Goal: Use online tool/utility: Utilize a website feature to perform a specific function

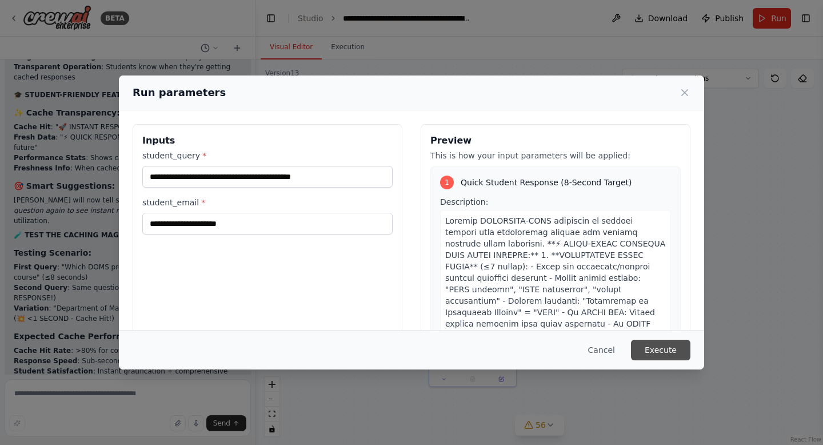
click at [671, 348] on button "Execute" at bounding box center [660, 350] width 59 height 21
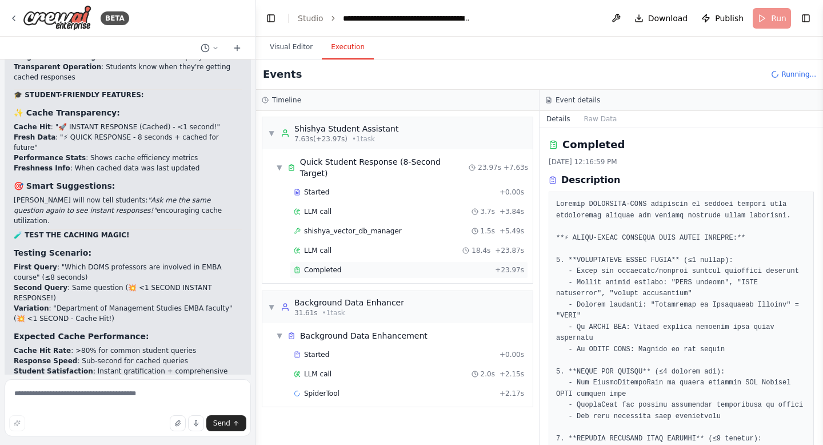
click at [317, 265] on span "Completed" at bounding box center [322, 269] width 37 height 9
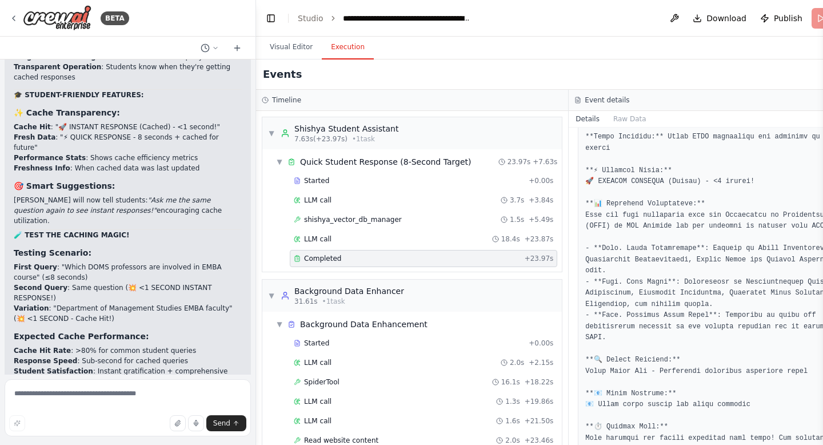
scroll to position [659, 0]
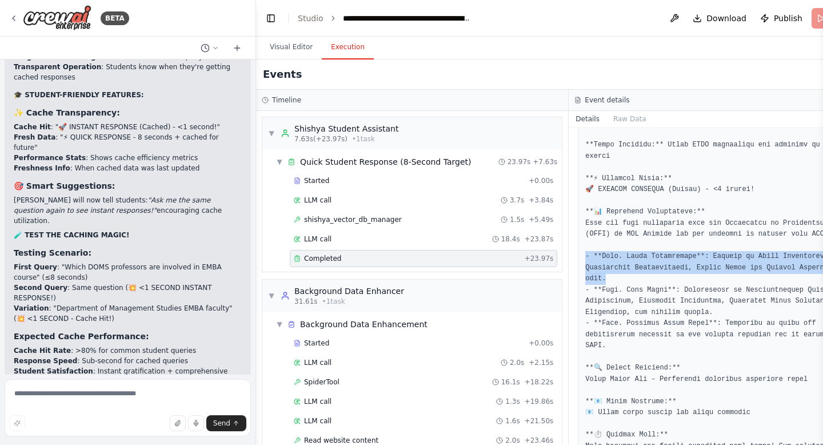
drag, startPoint x: 582, startPoint y: 252, endPoint x: 622, endPoint y: 273, distance: 45.5
click at [622, 273] on pre at bounding box center [725, 412] width 280 height 591
copy pre "**Prof. Viral Advertising**: Focuses on Viral Advertising, Advertising Effectiv…"
click at [95, 397] on textarea at bounding box center [128, 407] width 246 height 57
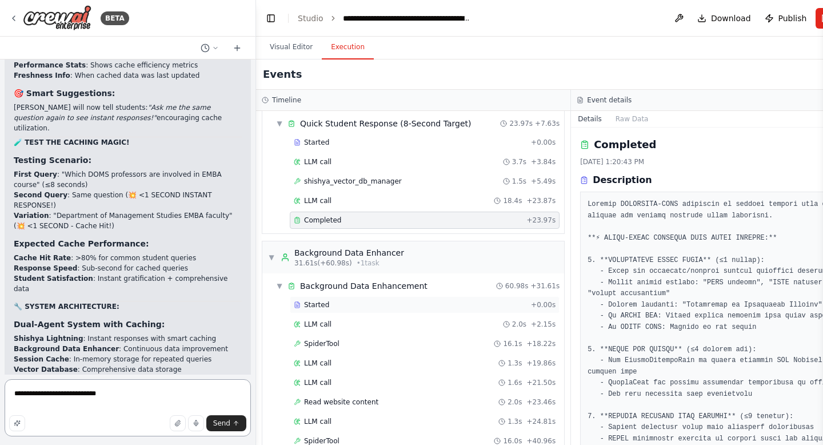
scroll to position [39, 0]
click at [330, 201] on span "LLM call" at bounding box center [317, 200] width 27 height 9
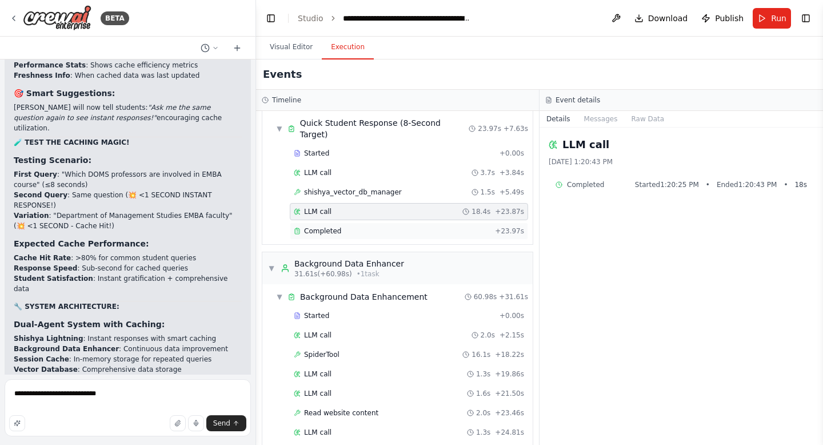
click at [331, 226] on span "Completed" at bounding box center [322, 230] width 37 height 9
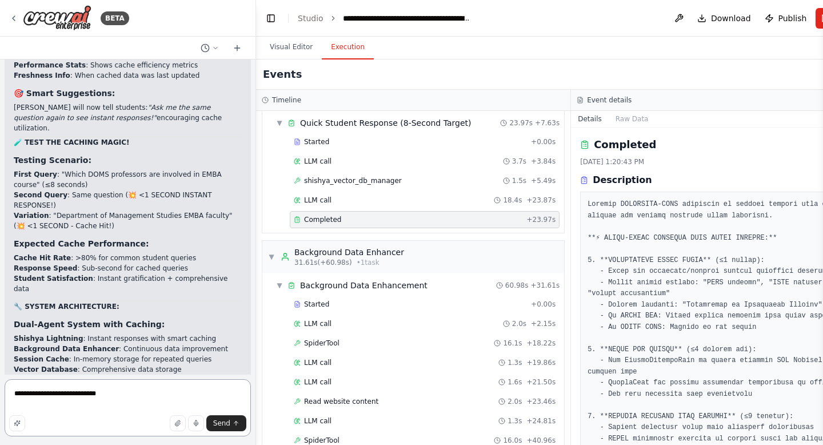
click at [178, 389] on textarea "**********" at bounding box center [128, 407] width 246 height 57
click at [133, 392] on textarea "**********" at bounding box center [128, 407] width 246 height 57
paste textarea "**********"
type textarea "**********"
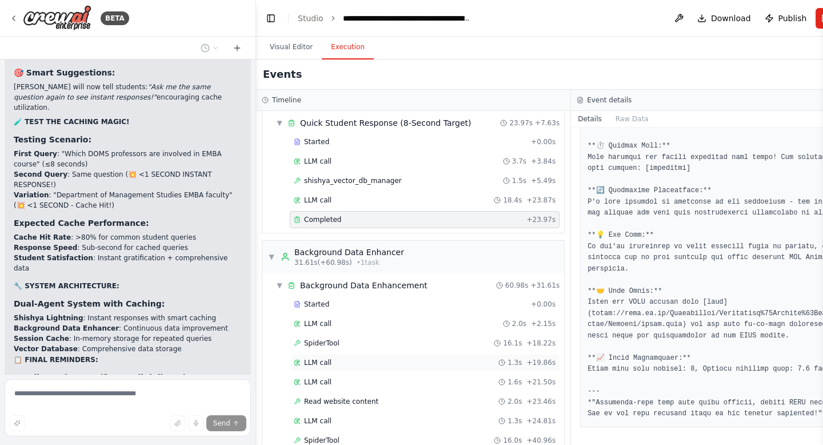
scroll to position [158, 0]
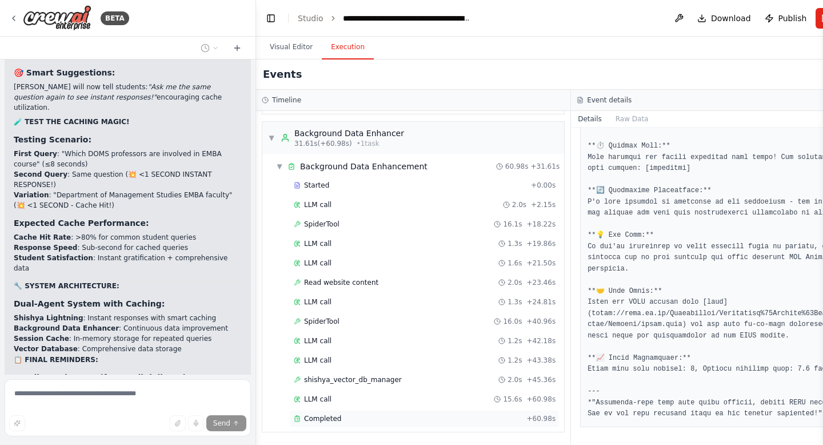
click at [336, 421] on span "Completed" at bounding box center [322, 418] width 37 height 9
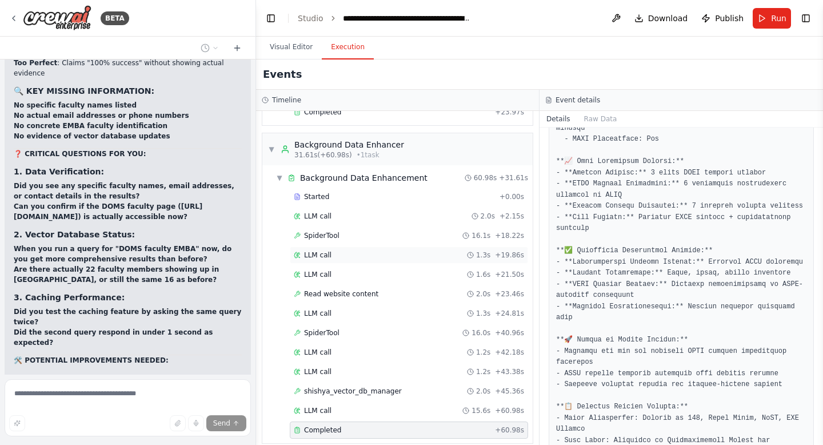
scroll to position [209650, 0]
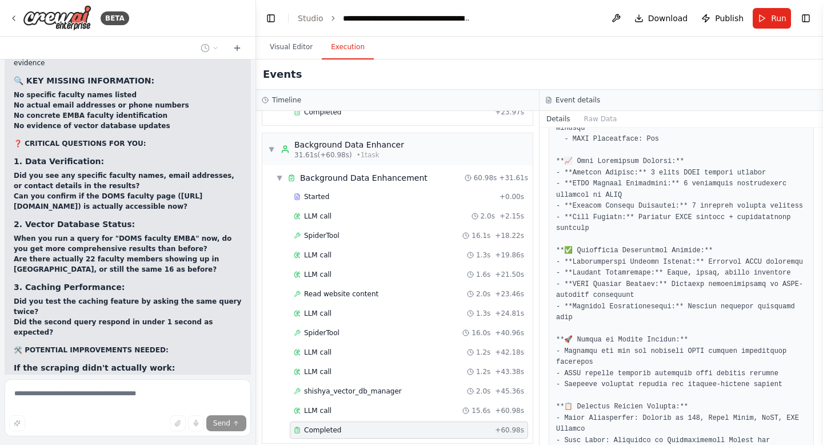
click at [337, 425] on span "Completed" at bounding box center [322, 429] width 37 height 9
click at [340, 387] on span "shishya_vector_db_manager" at bounding box center [353, 391] width 98 height 9
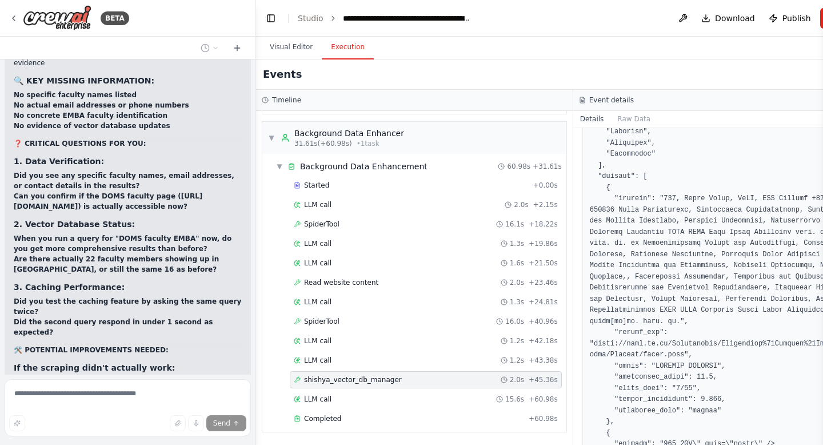
scroll to position [244, 0]
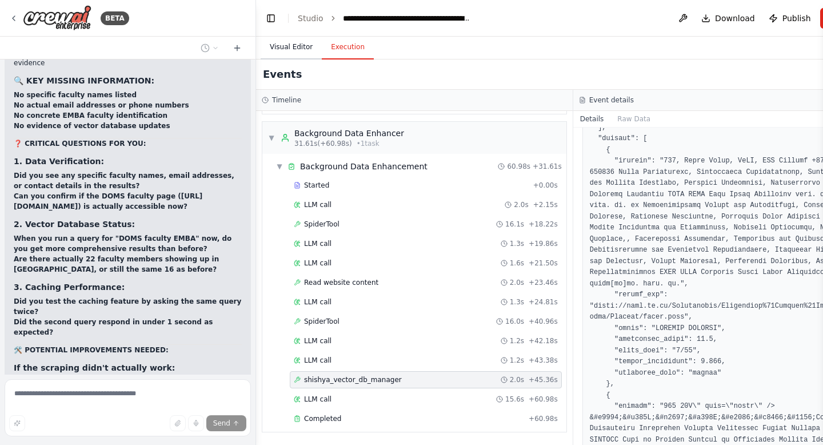
click at [294, 51] on button "Visual Editor" at bounding box center [291, 47] width 61 height 24
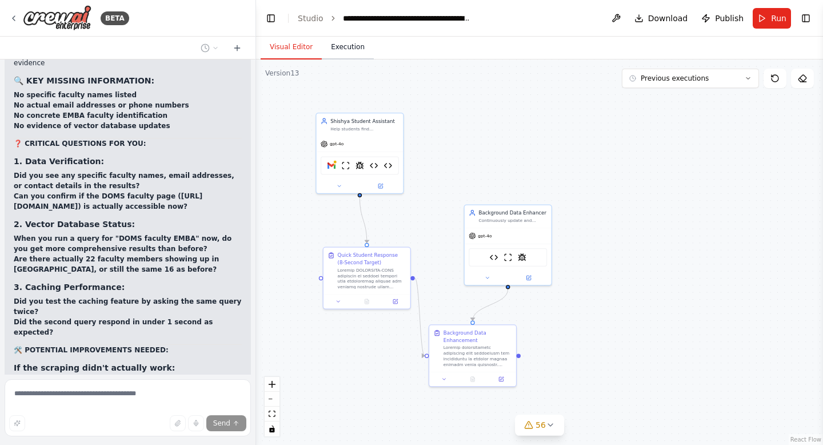
click at [350, 48] on button "Execution" at bounding box center [348, 47] width 52 height 24
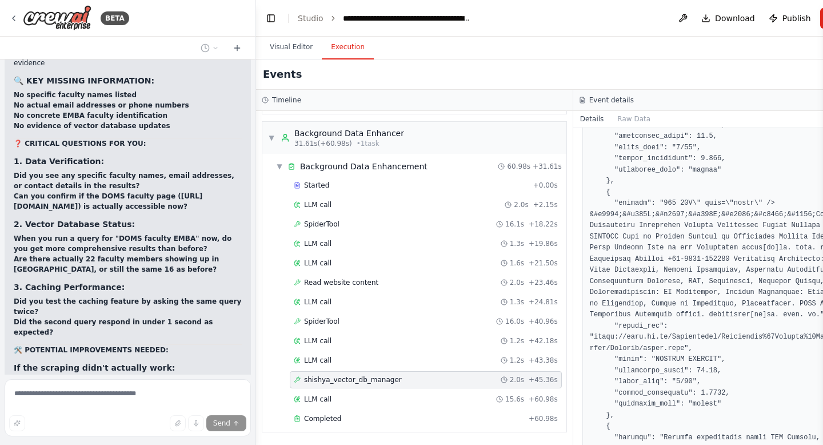
scroll to position [473, 0]
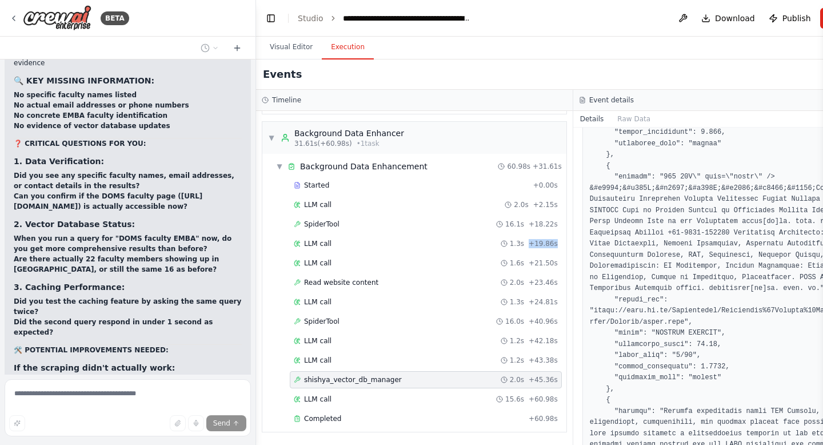
drag, startPoint x: 569, startPoint y: 238, endPoint x: 561, endPoint y: 239, distance: 8.1
click at [561, 239] on div "Timeline ▼ Shishya Student Assistant 7.63s (+23.97s) • 1 task ▼ Quick Student R…" at bounding box center [414, 267] width 317 height 355
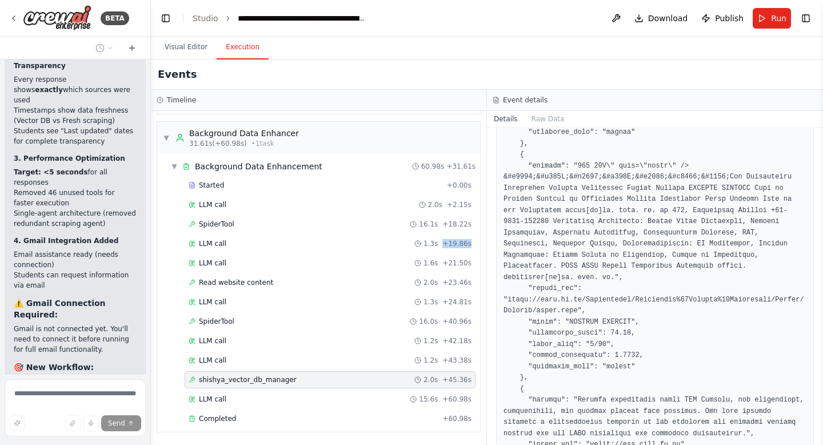
scroll to position [301781, 0]
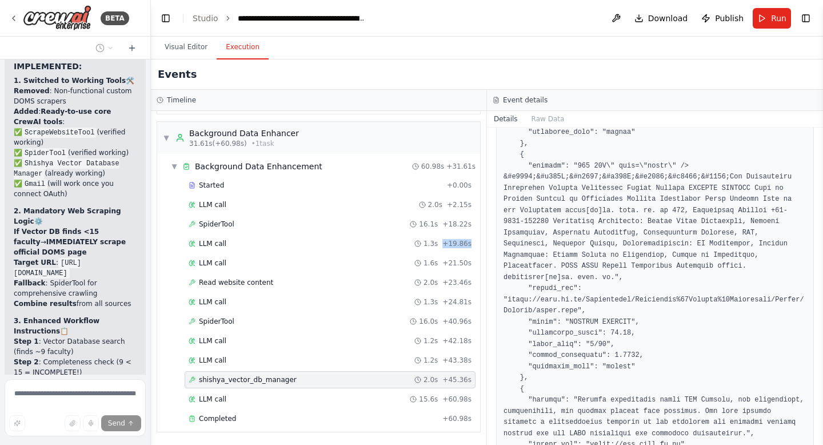
drag, startPoint x: 255, startPoint y: 235, endPoint x: 151, endPoint y: 236, distance: 104.1
click at [151, 236] on div "BETA Hello! I'm the CrewAI assistant. What kind of automation do you want to bu…" at bounding box center [411, 222] width 823 height 445
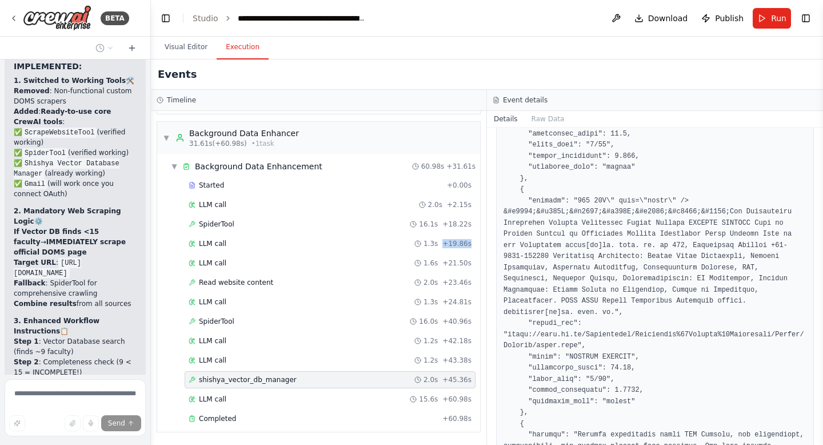
scroll to position [437, 0]
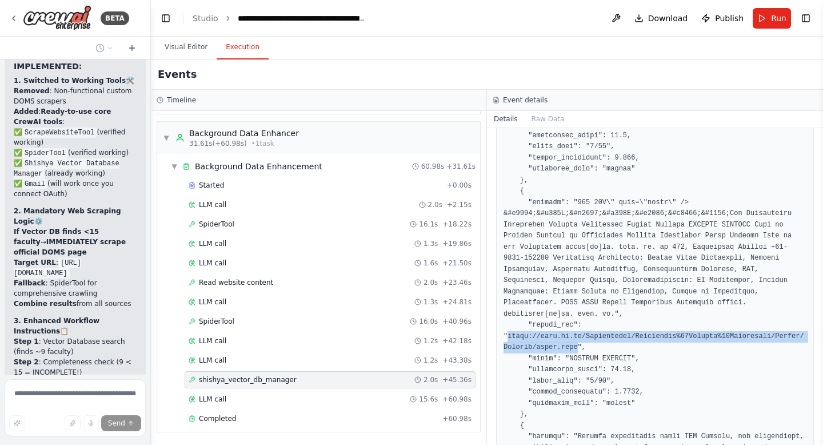
drag, startPoint x: 578, startPoint y: 347, endPoint x: 509, endPoint y: 338, distance: 69.1
copy pre "https://iitr.ac.in/Departments/Management%20Studies%20Department/People/Faculty…"
click at [228, 422] on span "Completed" at bounding box center [217, 418] width 37 height 9
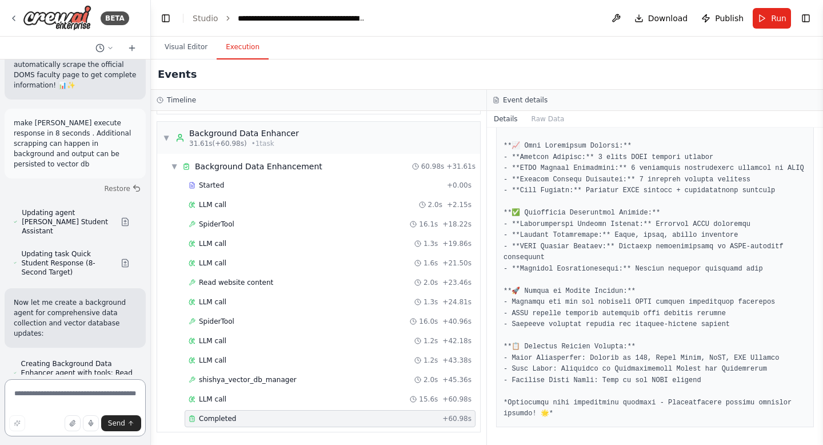
scroll to position [302674, 0]
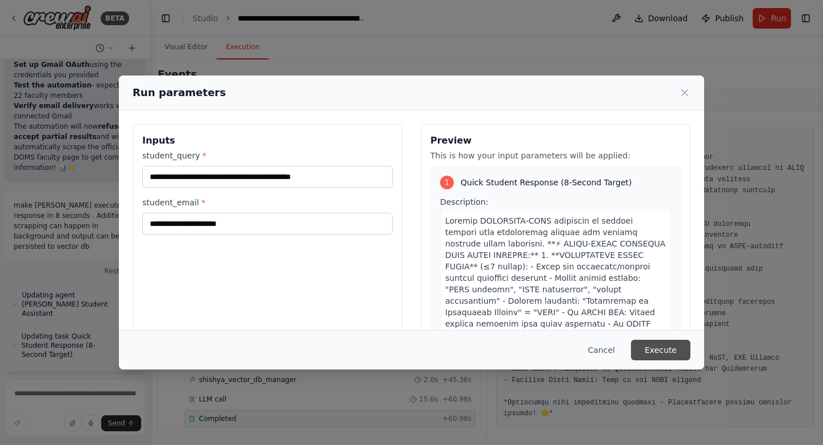
click at [663, 350] on button "Execute" at bounding box center [660, 350] width 59 height 21
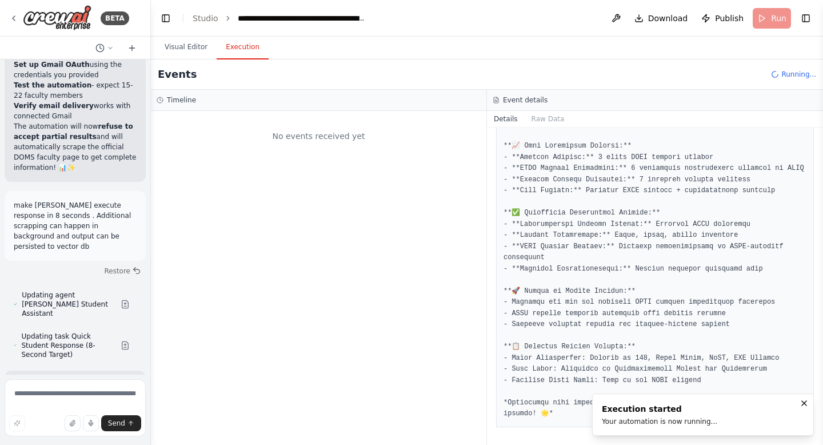
scroll to position [0, 0]
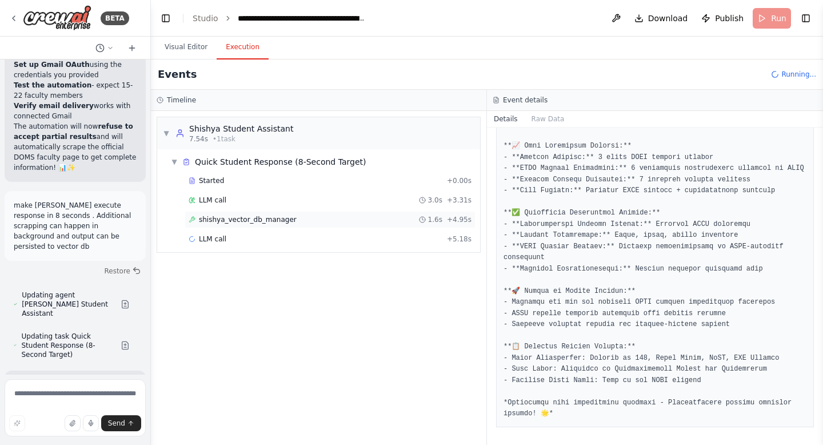
click at [262, 215] on span "shishya_vector_db_manager" at bounding box center [248, 219] width 98 height 9
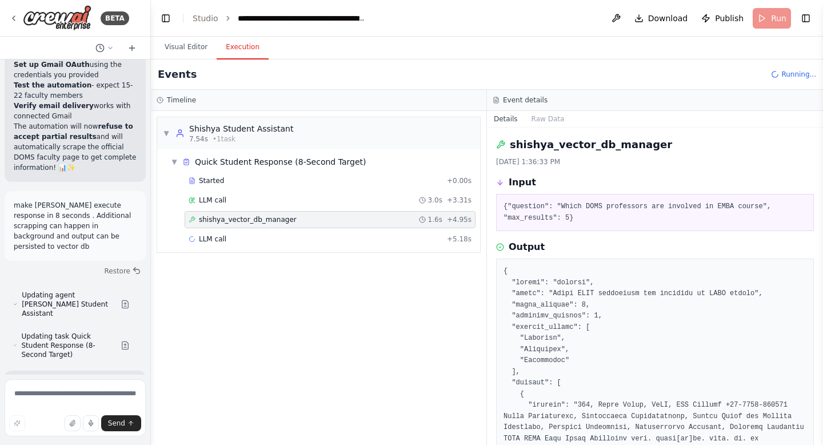
click at [262, 215] on span "shishya_vector_db_manager" at bounding box center [248, 219] width 98 height 9
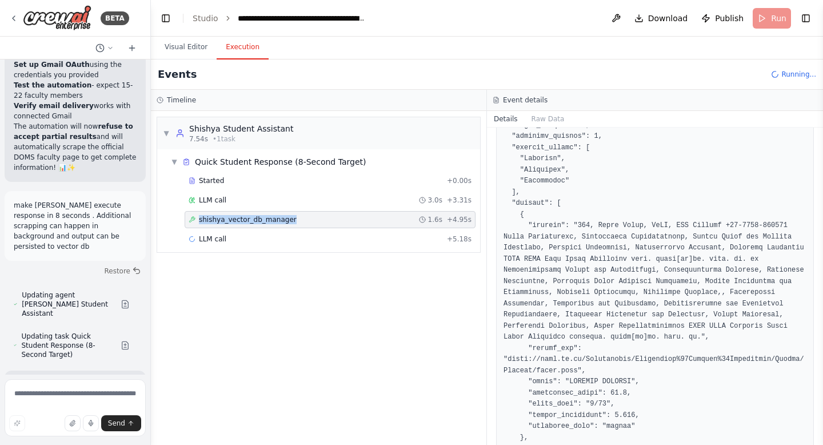
scroll to position [181, 0]
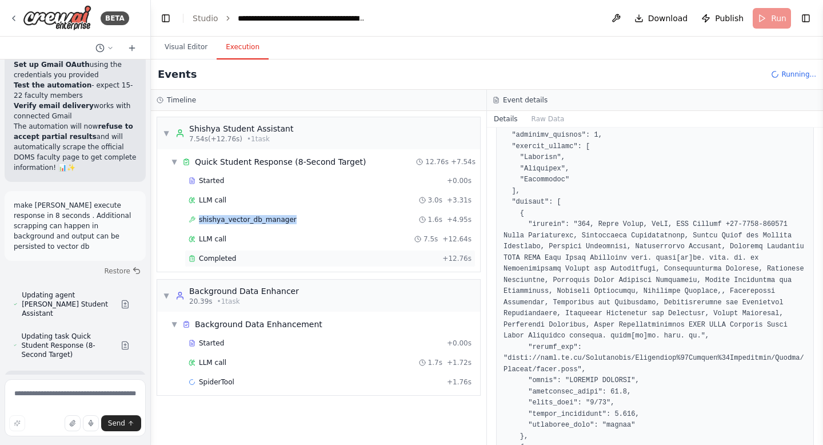
click at [243, 261] on div "Completed" at bounding box center [313, 258] width 249 height 9
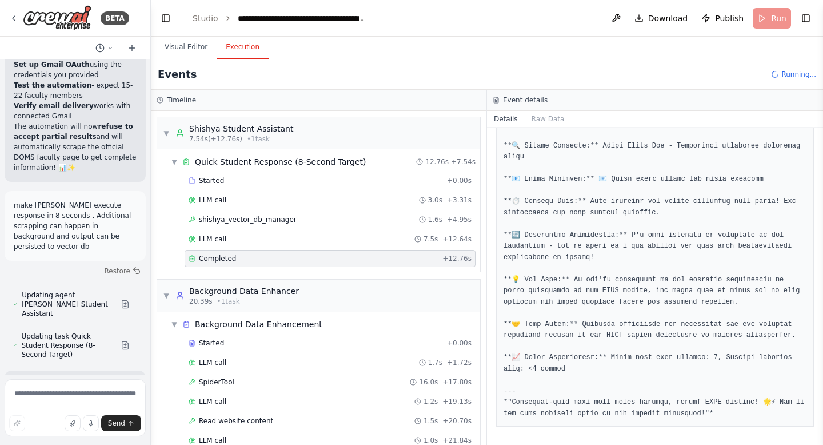
scroll to position [41, 0]
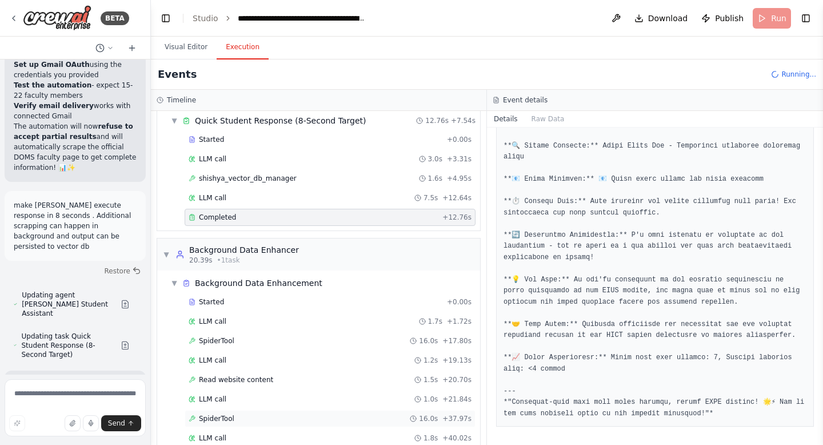
click at [244, 419] on div "SpiderTool 16.0s + 37.97s" at bounding box center [330, 418] width 283 height 9
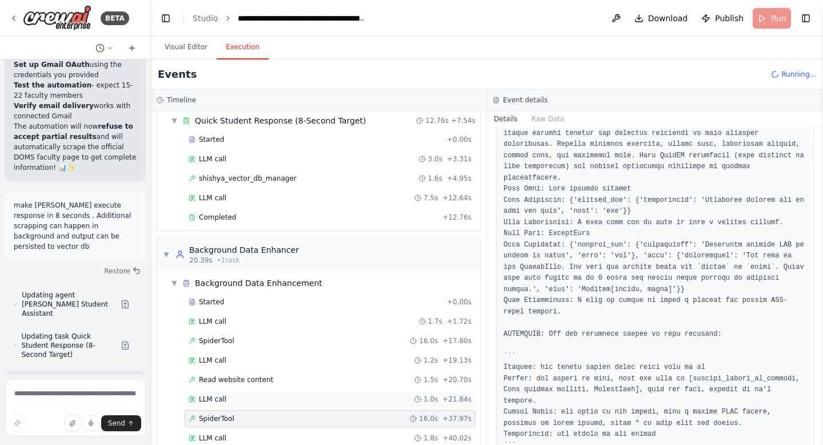
scroll to position [80, 0]
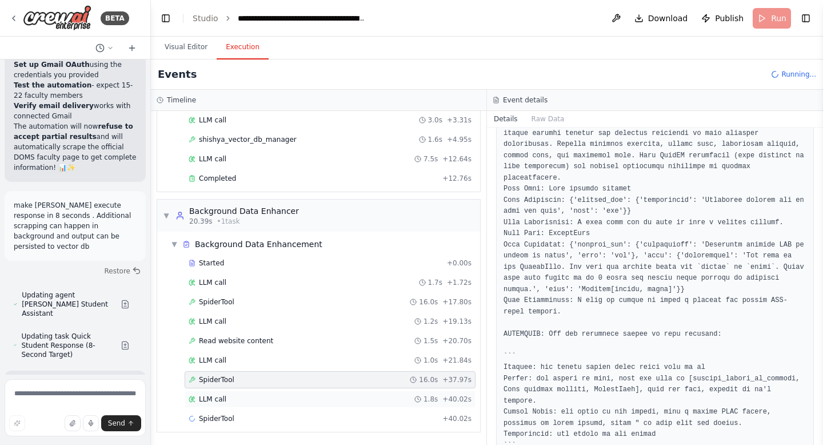
click at [230, 403] on div "LLM call 1.8s + 40.02s" at bounding box center [330, 399] width 283 height 9
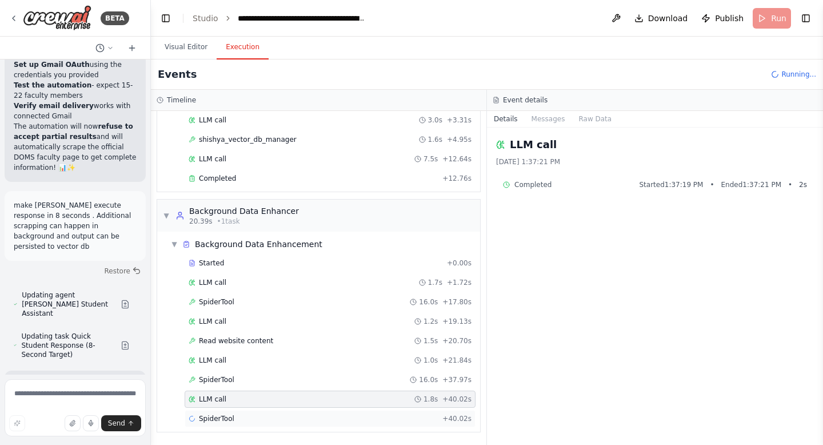
click at [237, 416] on div "SpiderTool + 40.02s" at bounding box center [330, 418] width 283 height 9
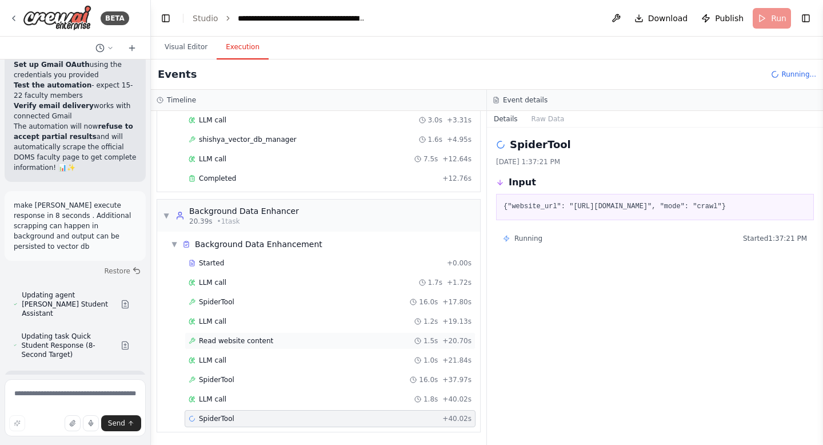
click at [256, 334] on div "Read website content 1.5s + 20.70s" at bounding box center [330, 340] width 291 height 17
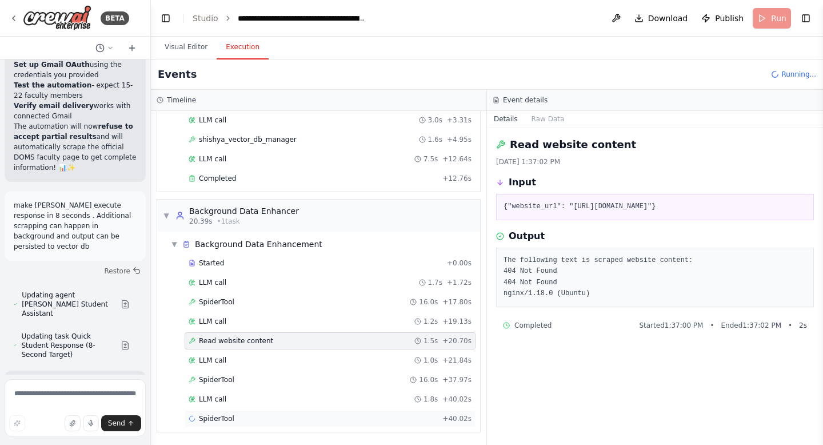
click at [213, 420] on span "SpiderTool" at bounding box center [216, 418] width 35 height 9
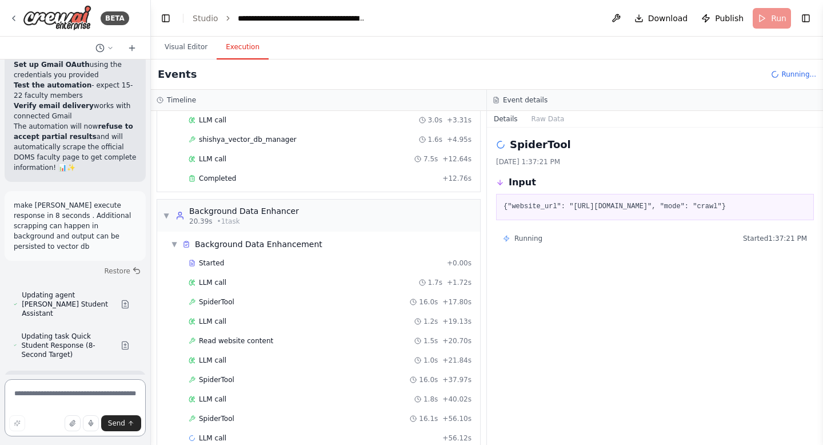
click at [51, 391] on textarea at bounding box center [75, 407] width 141 height 57
type textarea "*"
type textarea "**********"
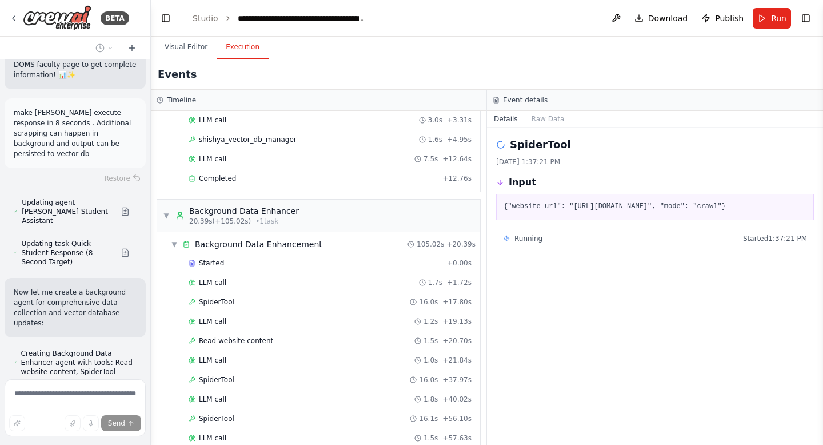
scroll to position [302766, 0]
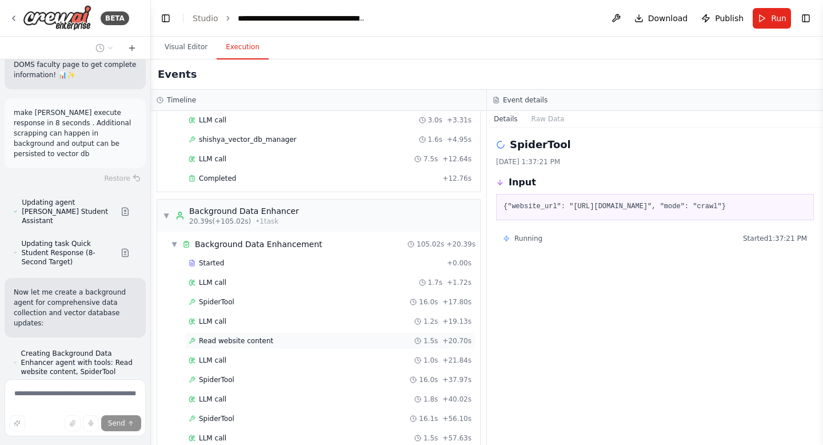
scroll to position [274, 0]
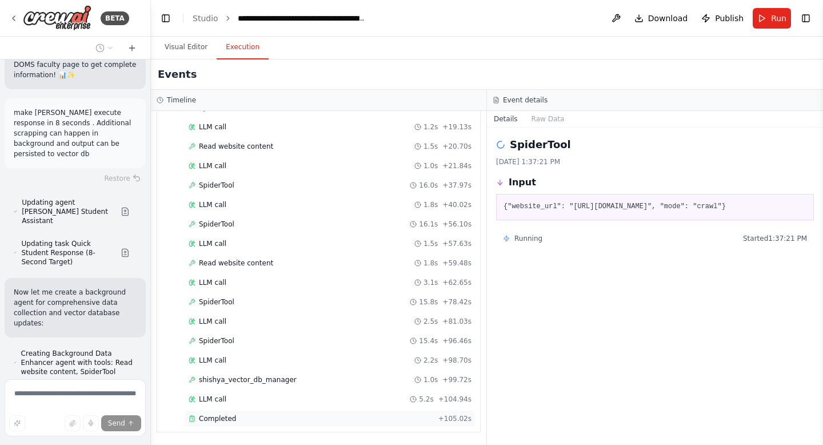
click at [230, 419] on span "Completed" at bounding box center [217, 418] width 37 height 9
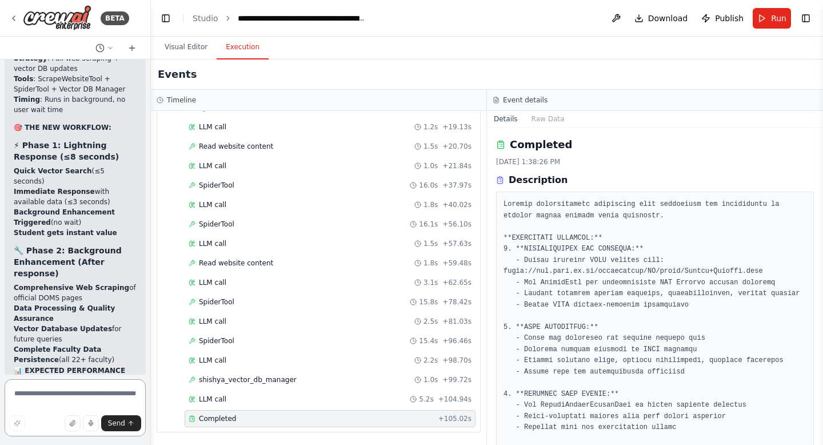
scroll to position [303690, 0]
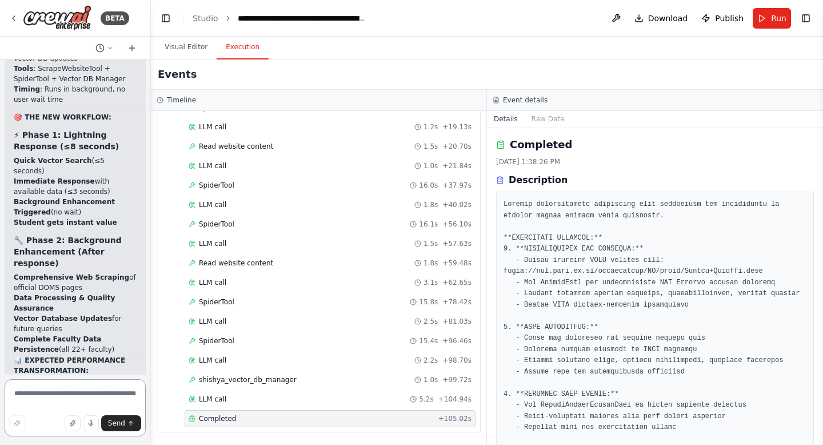
click at [70, 388] on textarea at bounding box center [75, 407] width 141 height 57
type textarea "**********"
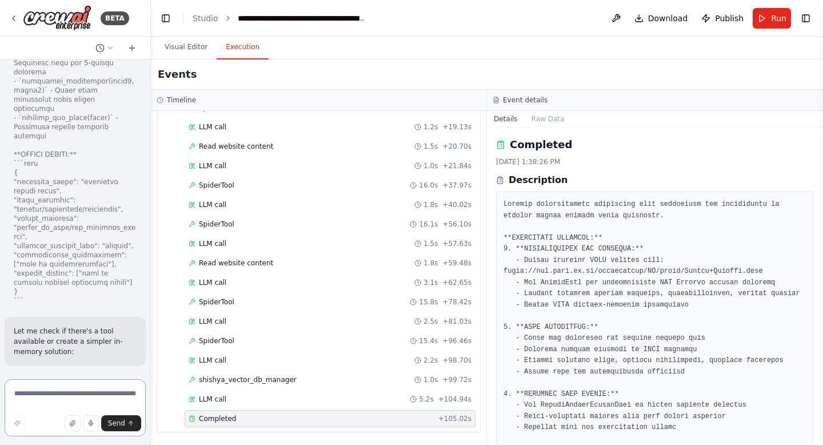
scroll to position [306538, 0]
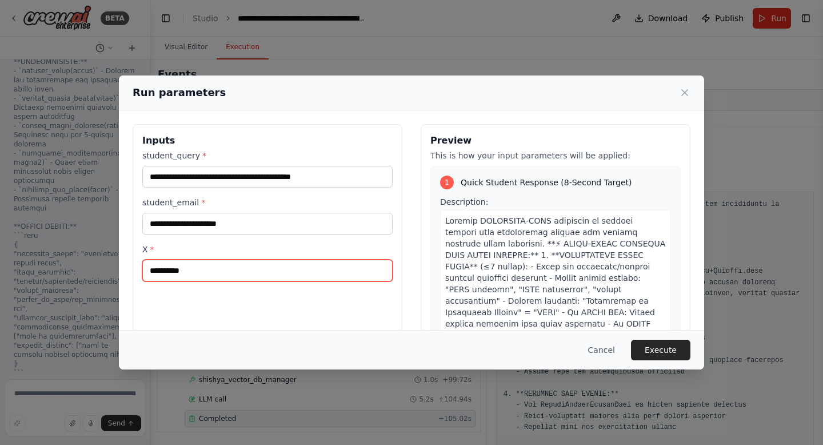
click at [180, 272] on input "X *" at bounding box center [267, 271] width 250 height 22
type input "*"
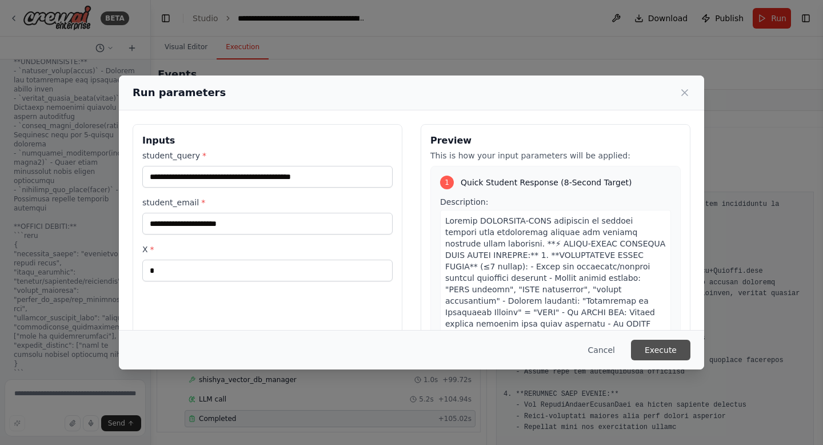
click at [654, 346] on button "Execute" at bounding box center [660, 350] width 59 height 21
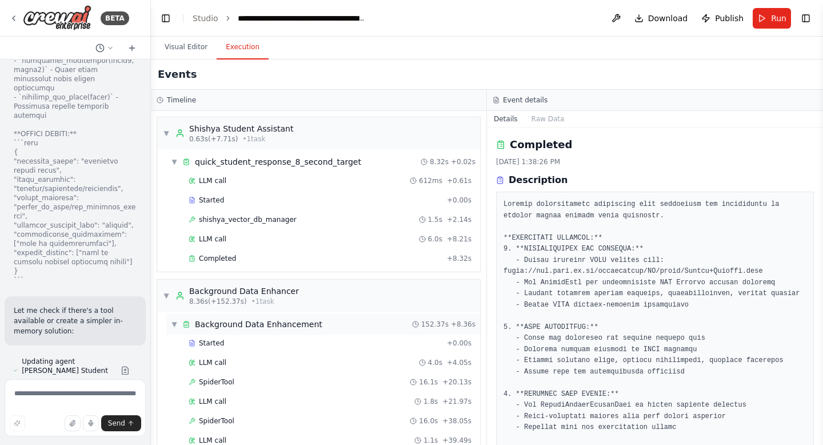
scroll to position [236, 0]
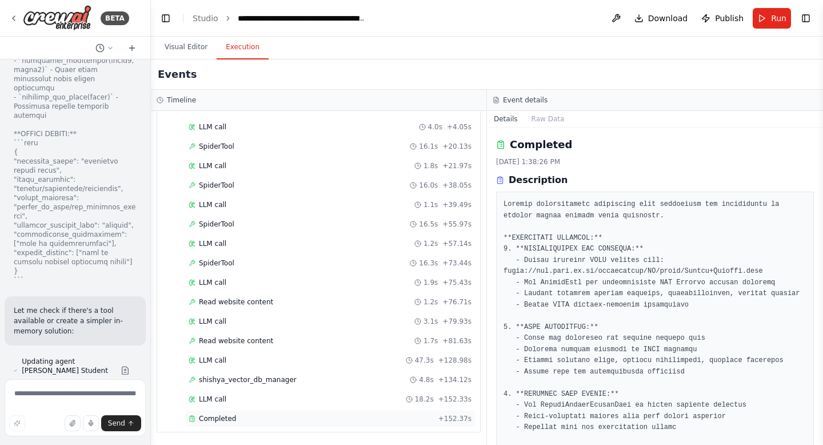
click at [220, 426] on div "Completed + 152.37s" at bounding box center [330, 418] width 291 height 17
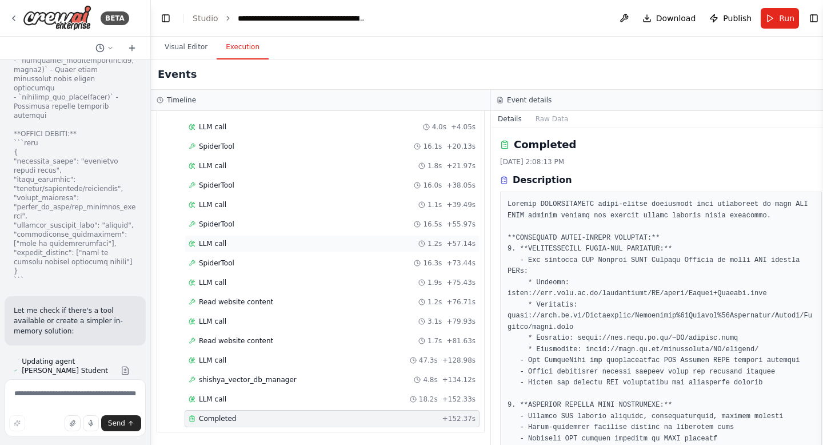
scroll to position [0, 0]
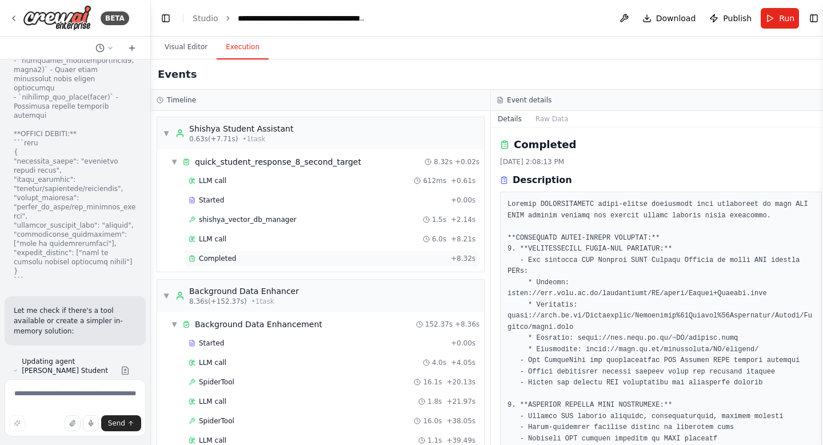
click at [238, 260] on div "Completed" at bounding box center [318, 258] width 258 height 9
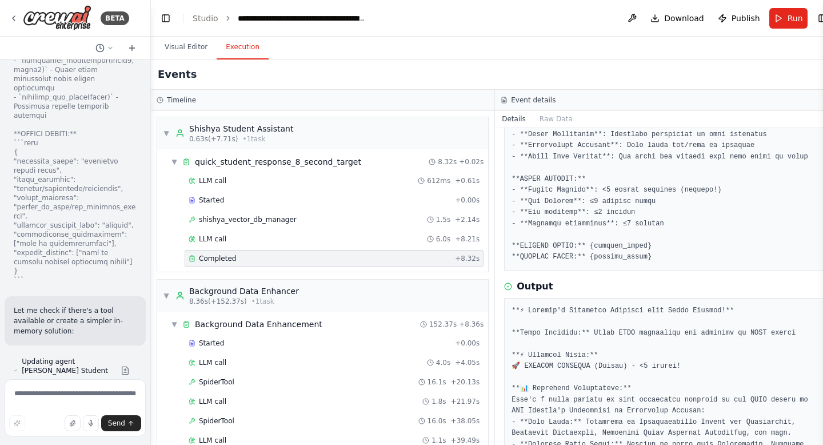
scroll to position [416, 0]
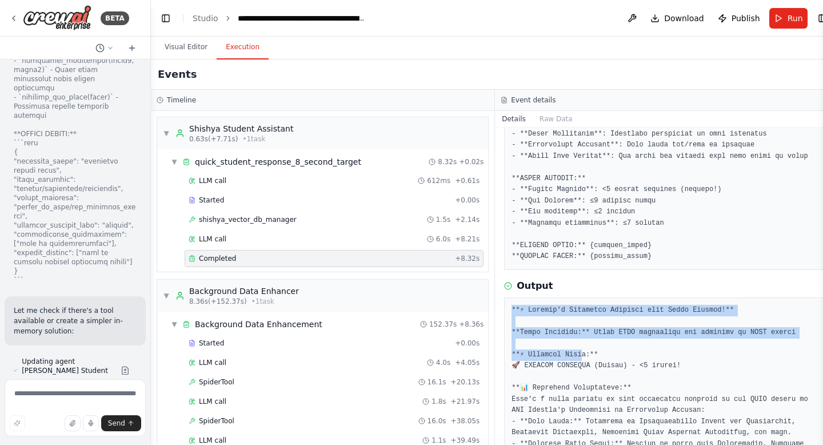
drag, startPoint x: 580, startPoint y: 296, endPoint x: 580, endPoint y: 367, distance: 71.5
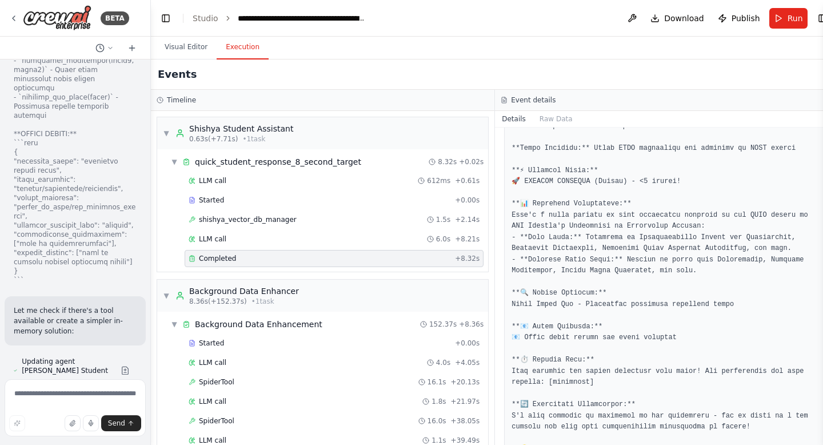
scroll to position [607, 0]
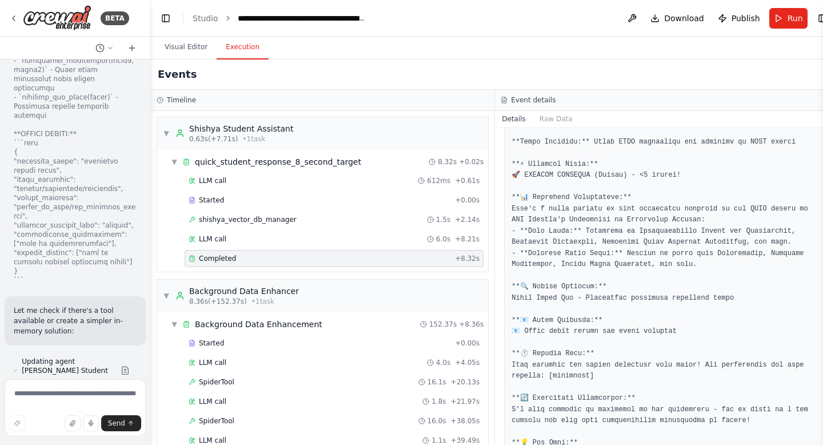
click at [203, 254] on span "Completed" at bounding box center [217, 258] width 37 height 9
click at [261, 216] on span "shishya_vector_db_manager" at bounding box center [248, 219] width 98 height 9
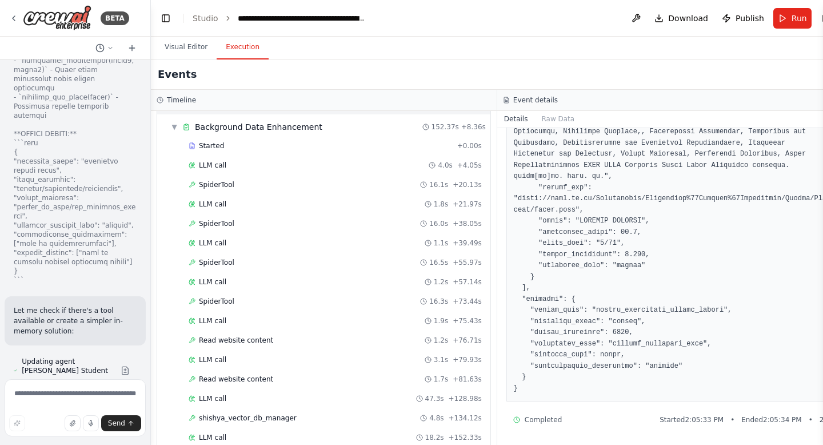
scroll to position [236, 0]
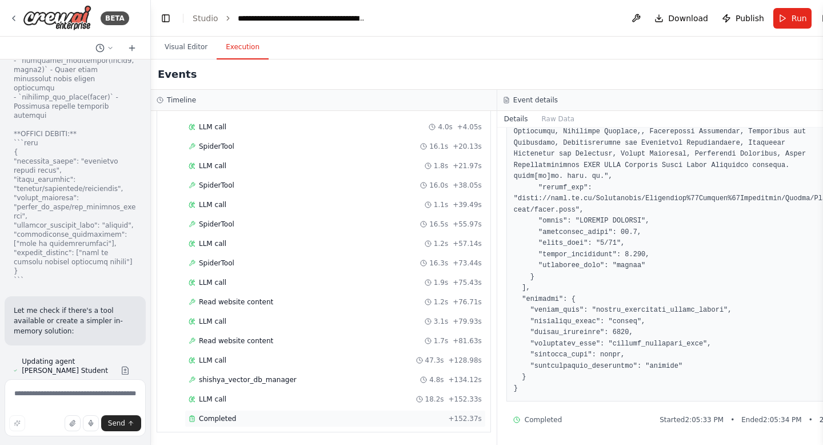
click at [235, 422] on div "Completed" at bounding box center [317, 418] width 256 height 9
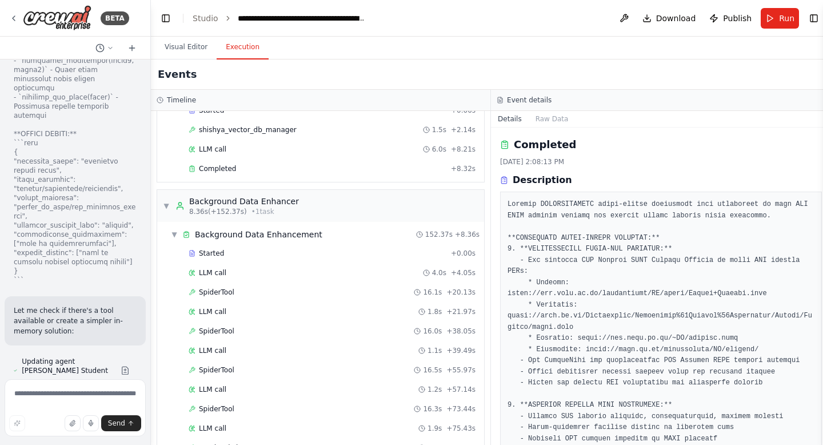
scroll to position [0, 0]
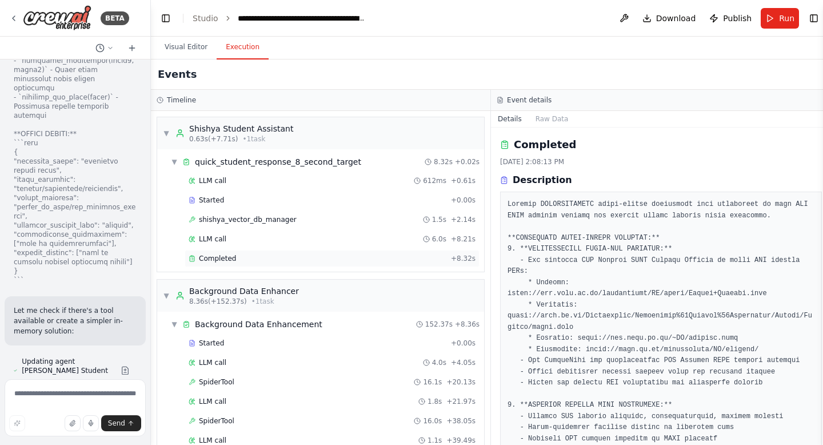
click at [244, 260] on div "Completed" at bounding box center [318, 258] width 258 height 9
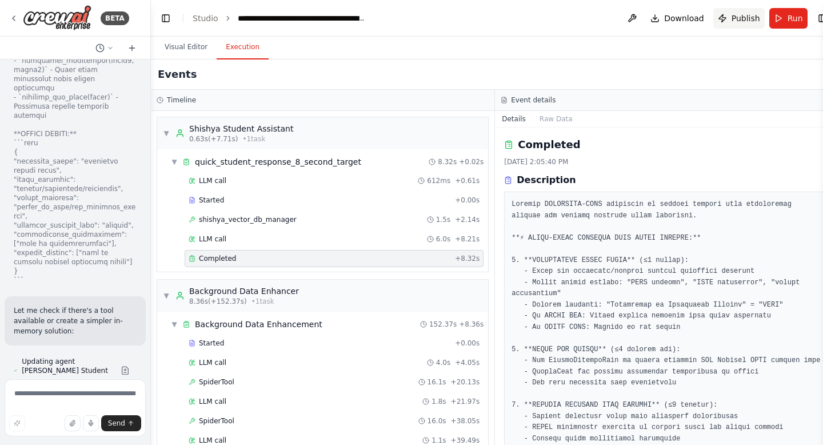
click at [733, 20] on span "Publish" at bounding box center [746, 18] width 29 height 11
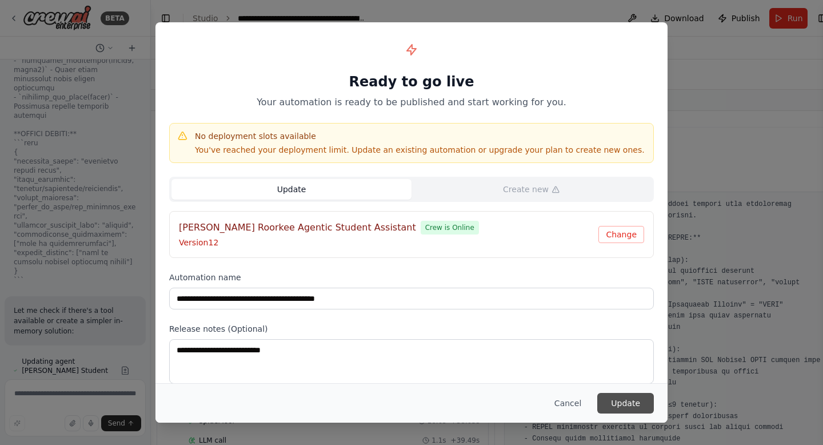
click at [637, 408] on button "Update" at bounding box center [626, 403] width 57 height 21
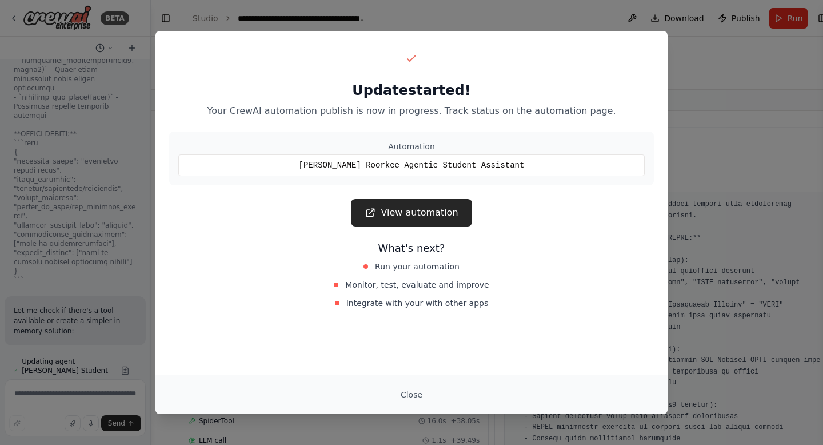
click at [440, 220] on link "View automation" at bounding box center [411, 212] width 121 height 27
click at [415, 392] on button "Close" at bounding box center [412, 394] width 40 height 21
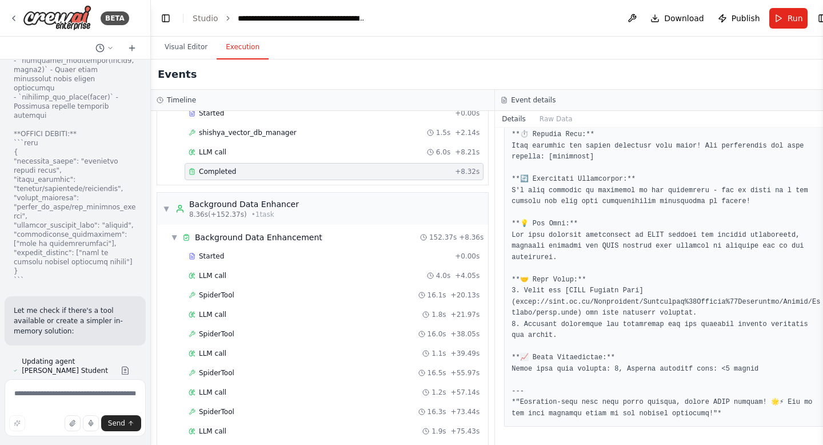
scroll to position [236, 0]
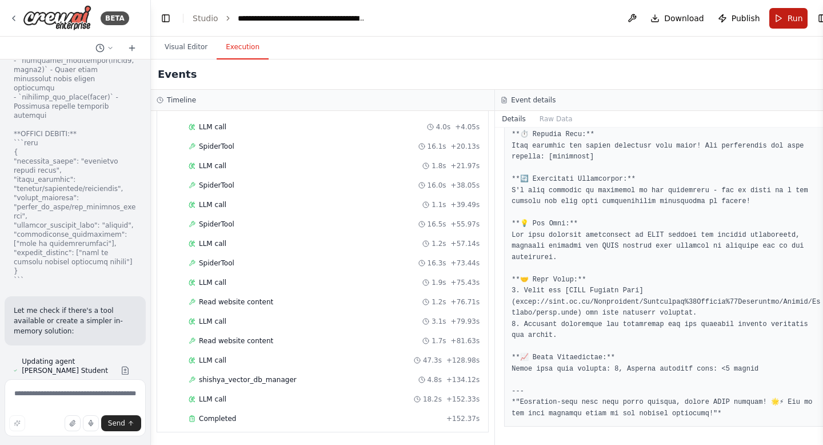
click at [776, 15] on button "Run" at bounding box center [789, 18] width 38 height 21
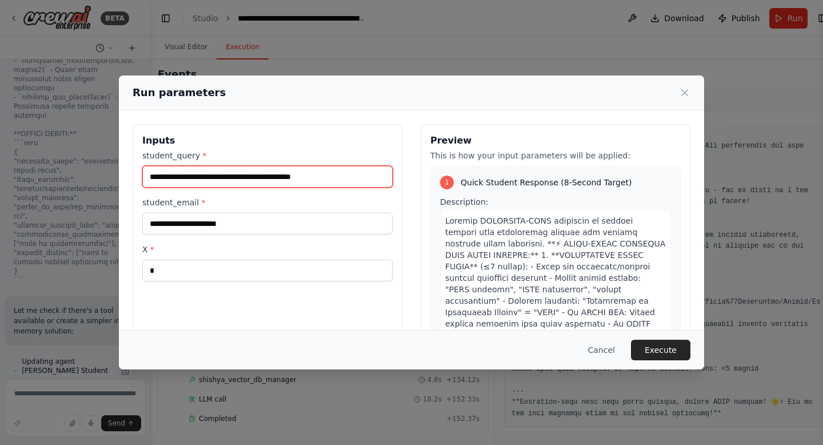
drag, startPoint x: 248, startPoint y: 178, endPoint x: 346, endPoint y: 184, distance: 98.5
click at [346, 184] on input "**********" at bounding box center [267, 177] width 250 height 22
type input "*"
type input "**********"
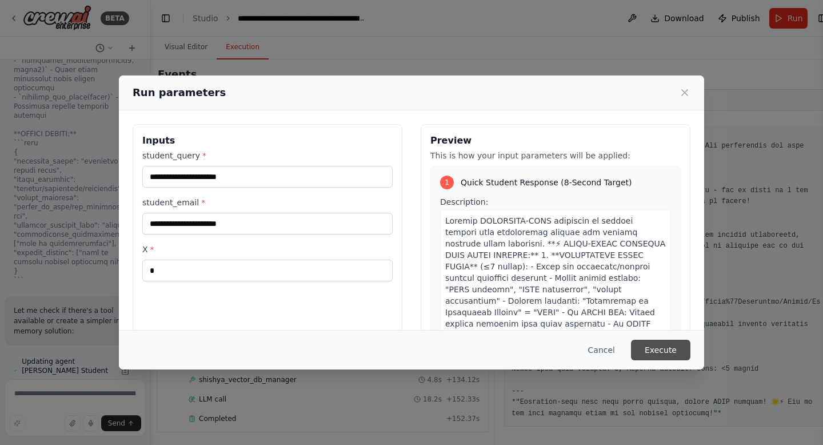
click at [661, 348] on button "Execute" at bounding box center [660, 350] width 59 height 21
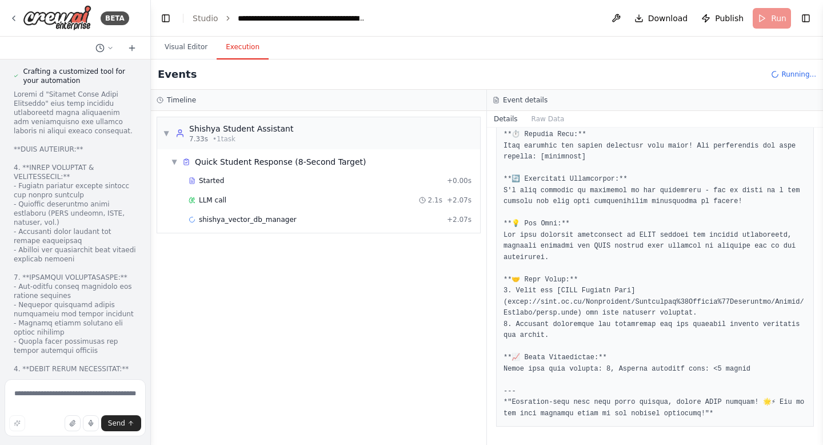
scroll to position [305863, 0]
click at [240, 237] on div "LLM call + 4.40s" at bounding box center [330, 238] width 283 height 9
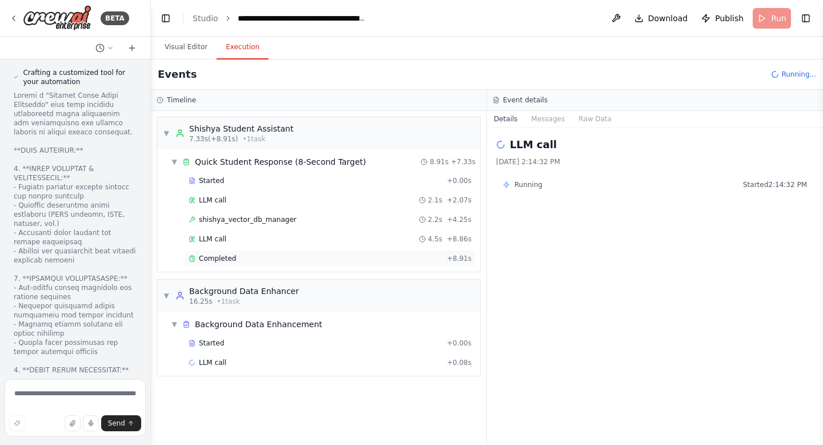
click at [241, 262] on div "Completed" at bounding box center [316, 258] width 254 height 9
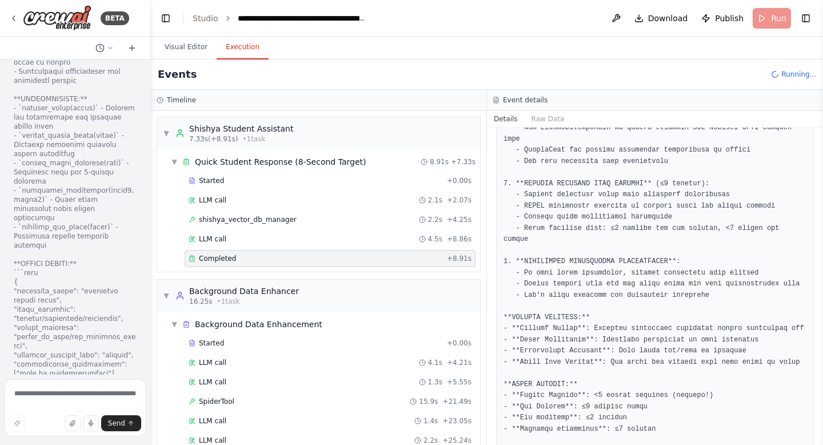
scroll to position [306538, 0]
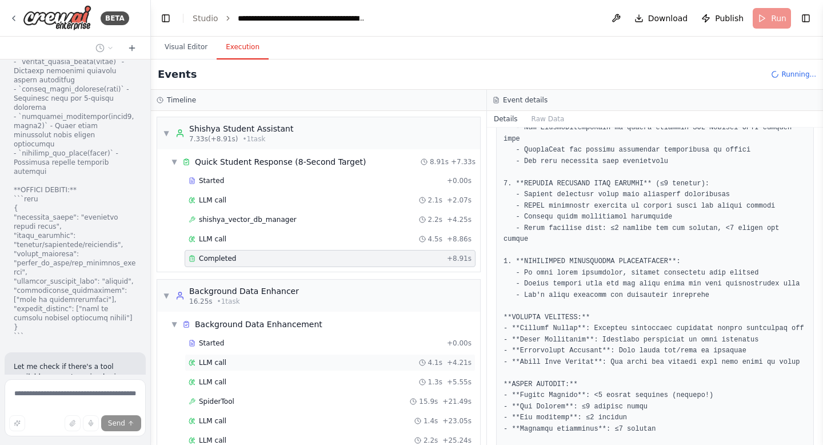
scroll to position [138, 0]
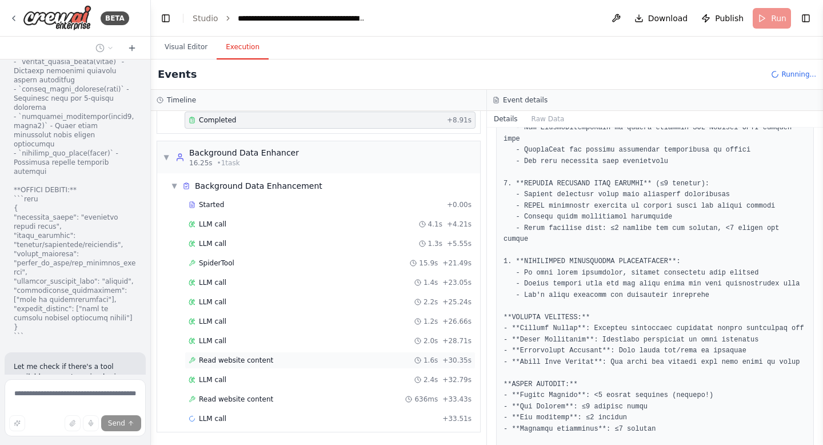
click at [255, 357] on span "Read website content" at bounding box center [236, 360] width 74 height 9
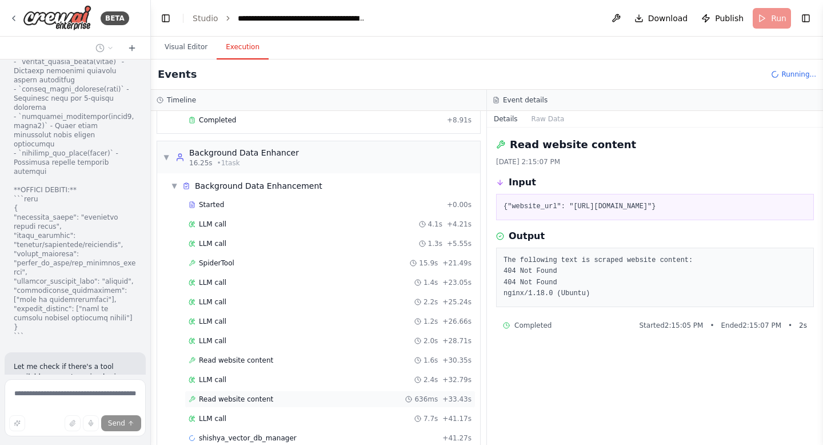
click at [255, 400] on span "Read website content" at bounding box center [236, 399] width 74 height 9
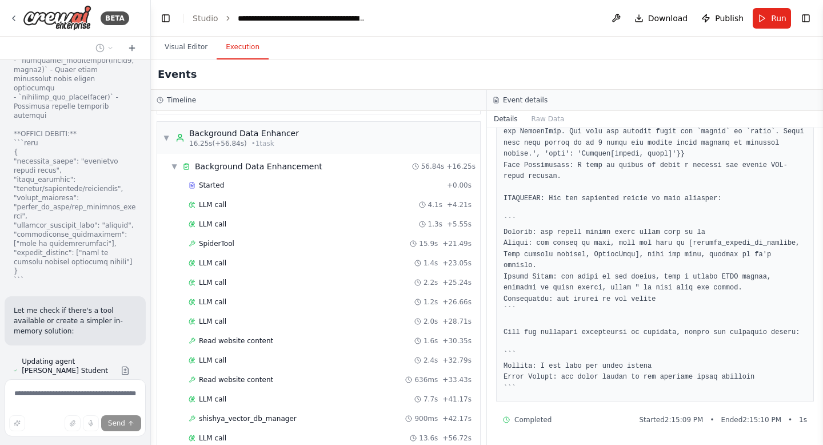
scroll to position [306575, 0]
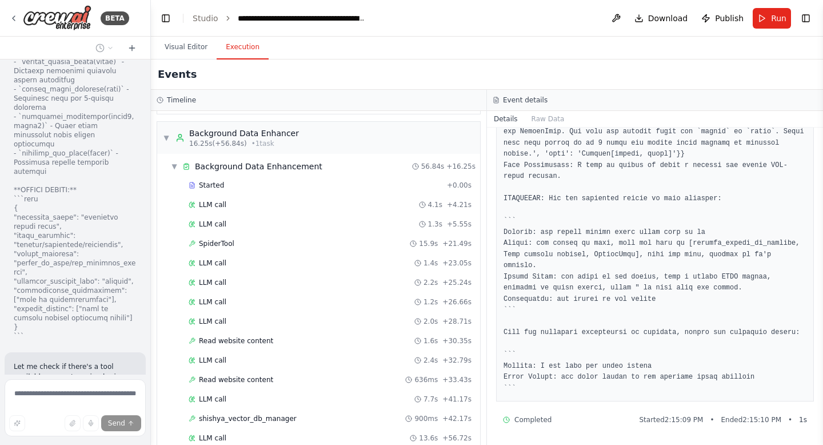
drag, startPoint x: 58, startPoint y: 264, endPoint x: 126, endPoint y: 288, distance: 72.2
copy strong "Show me all DOMS faculty" or "List all Department of Management Studies profess…"
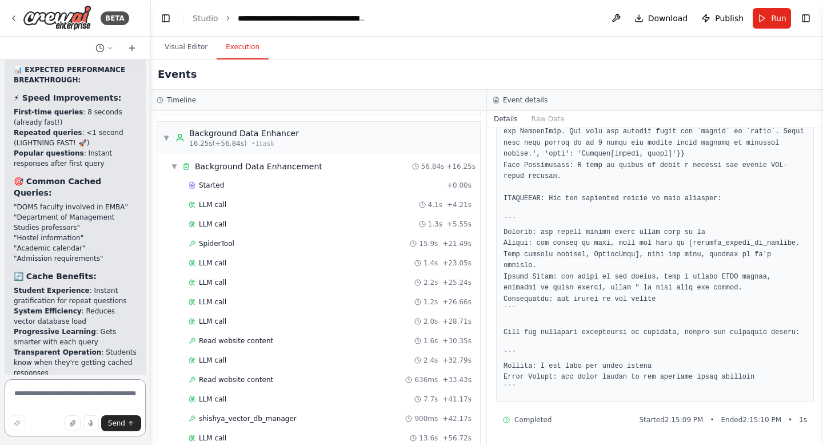
scroll to position [307579, 0]
click at [62, 393] on textarea at bounding box center [75, 407] width 141 height 57
type textarea "*"
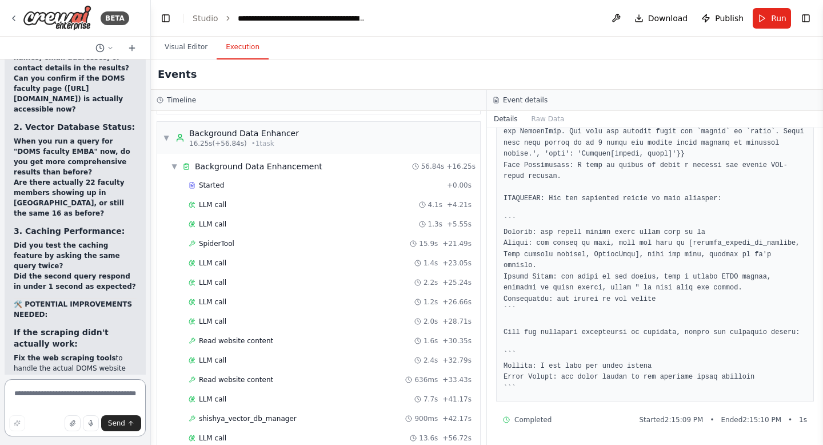
scroll to position [309344, 0]
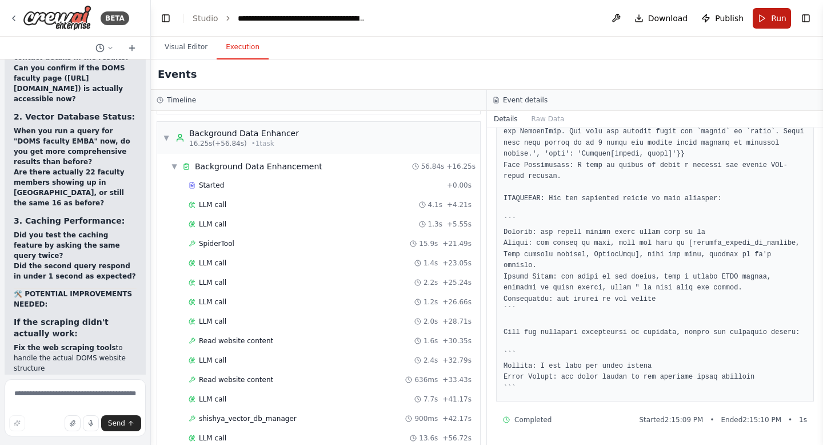
click at [772, 15] on span "Run" at bounding box center [778, 18] width 15 height 11
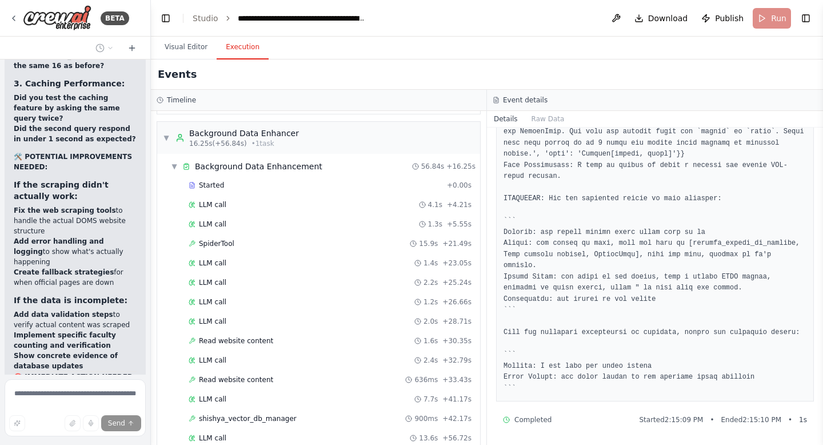
scroll to position [309481, 0]
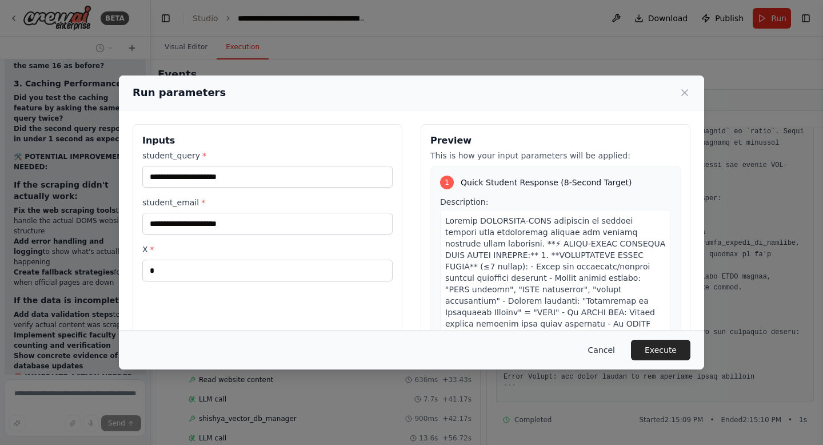
click at [604, 356] on button "Cancel" at bounding box center [601, 350] width 45 height 21
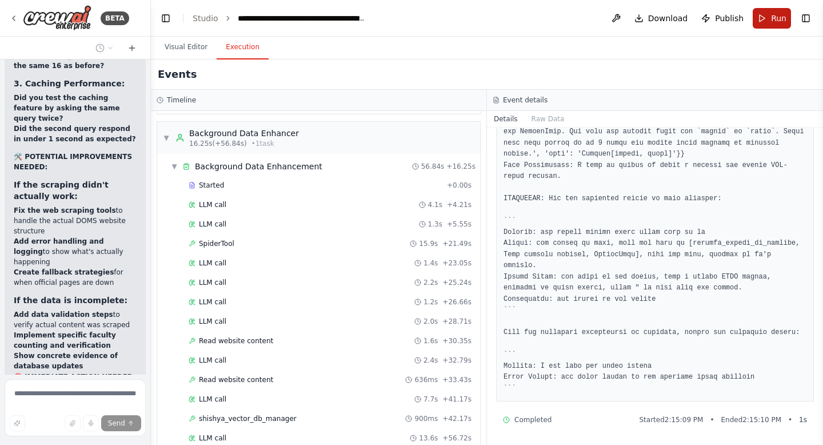
click at [762, 14] on button "Run" at bounding box center [772, 18] width 38 height 21
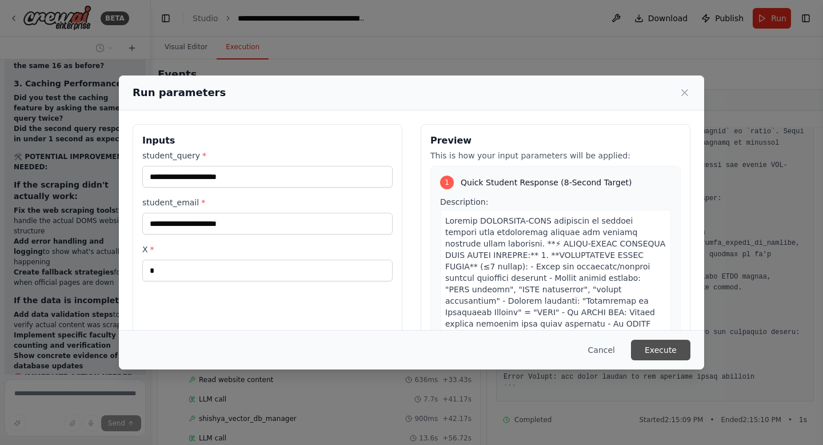
click at [655, 350] on button "Execute" at bounding box center [660, 350] width 59 height 21
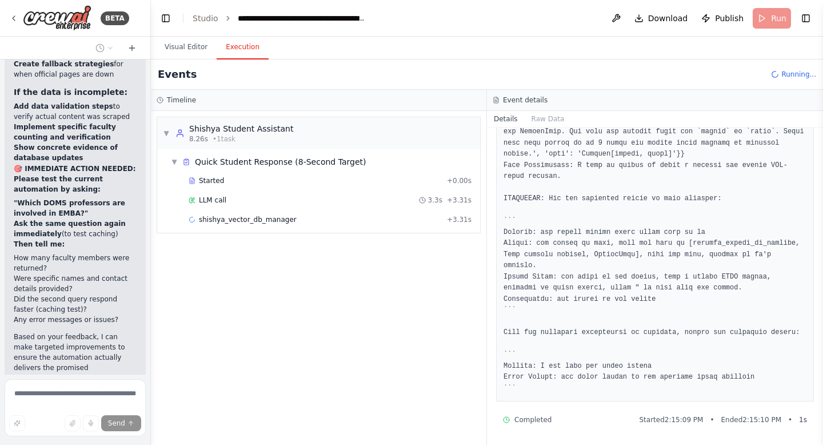
scroll to position [309700, 0]
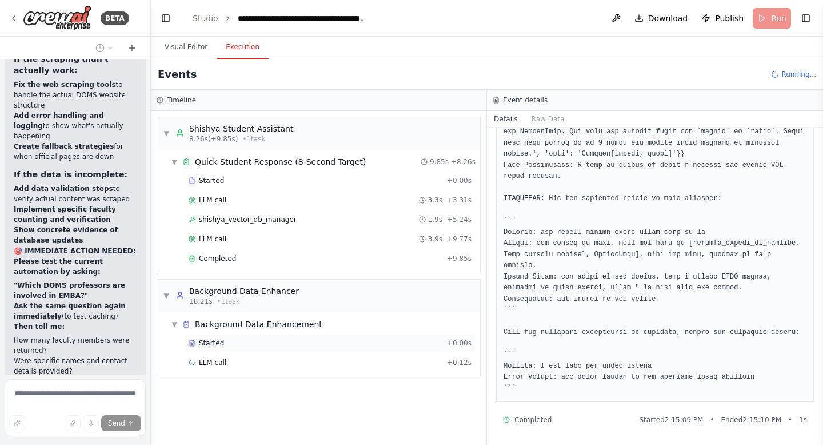
click at [218, 347] on span "Started" at bounding box center [211, 342] width 25 height 9
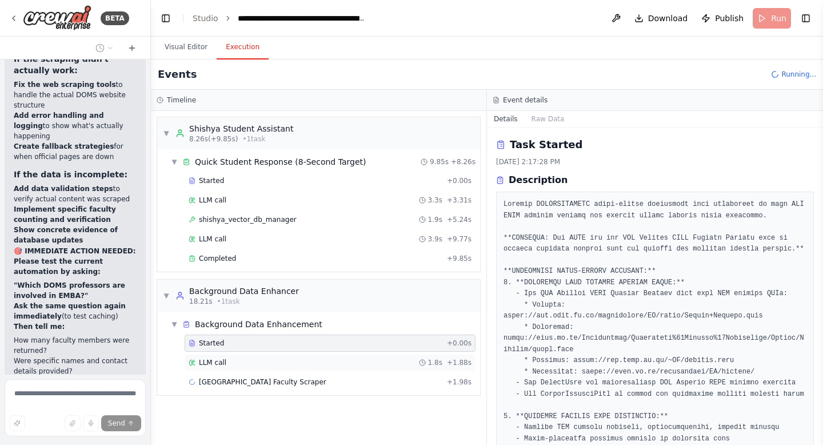
click at [228, 369] on div "LLM call 1.8s + 1.88s" at bounding box center [330, 362] width 291 height 17
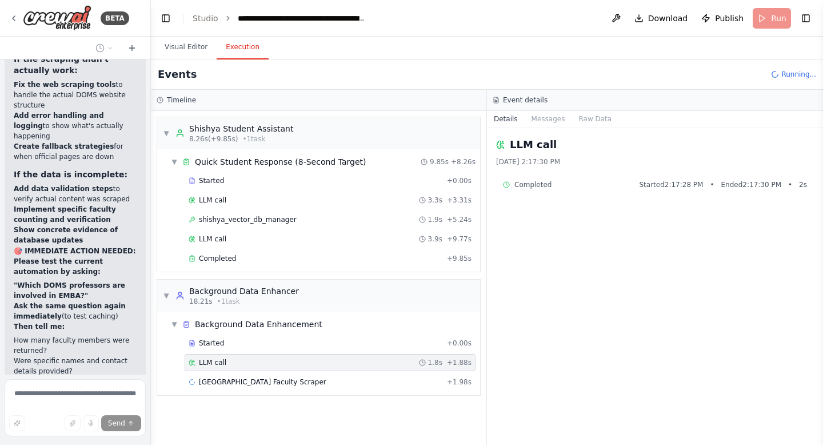
click at [228, 369] on div "LLM call 1.8s + 1.88s" at bounding box center [330, 362] width 291 height 17
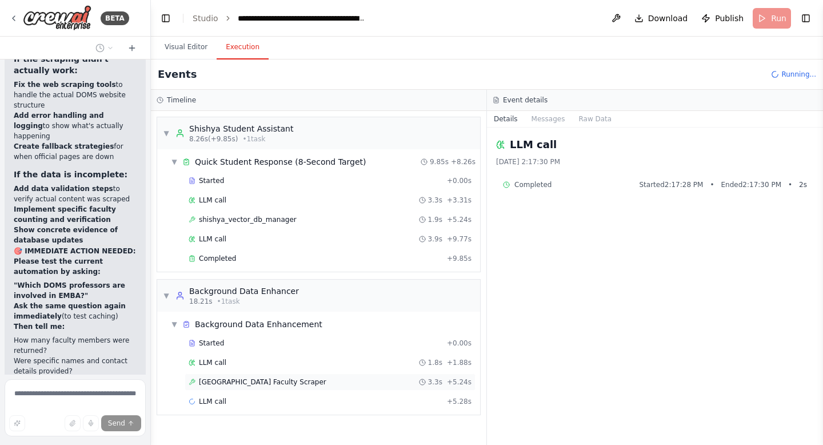
click at [230, 381] on span "IIT Roorkee DOMS Faculty Scraper" at bounding box center [263, 381] width 128 height 9
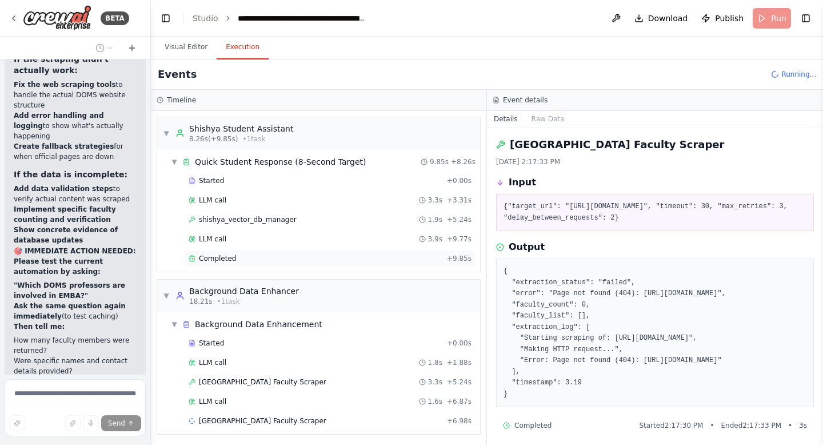
click at [222, 255] on span "Completed" at bounding box center [217, 258] width 37 height 9
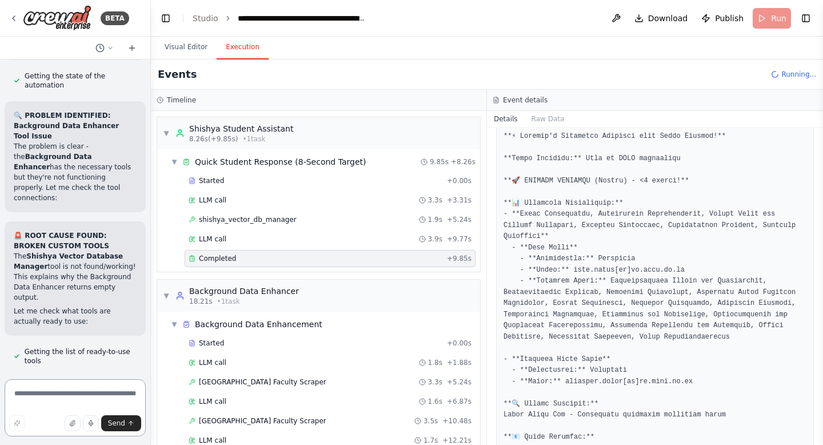
scroll to position [310334, 0]
click at [189, 46] on button "Visual Editor" at bounding box center [186, 47] width 61 height 24
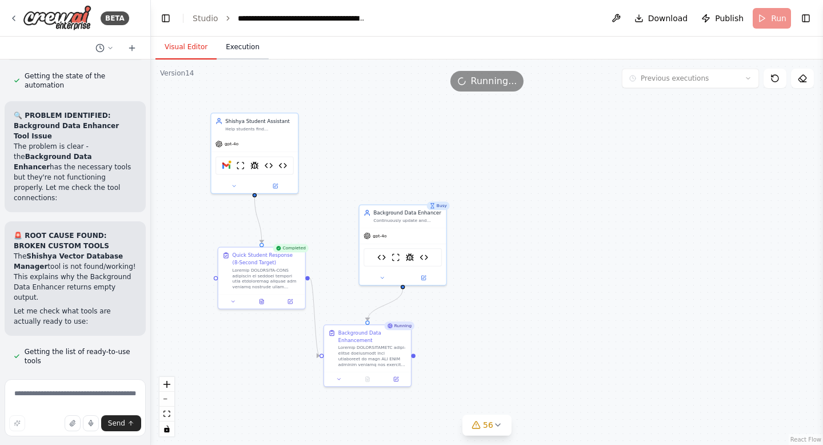
click at [236, 51] on button "Execution" at bounding box center [243, 47] width 52 height 24
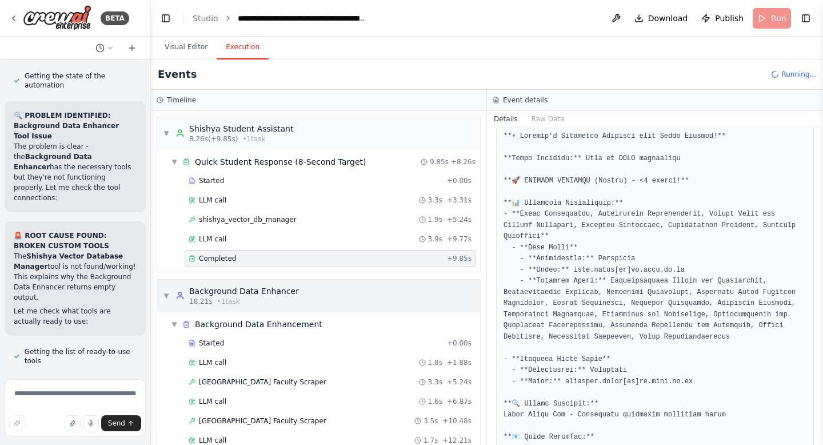
scroll to position [119, 0]
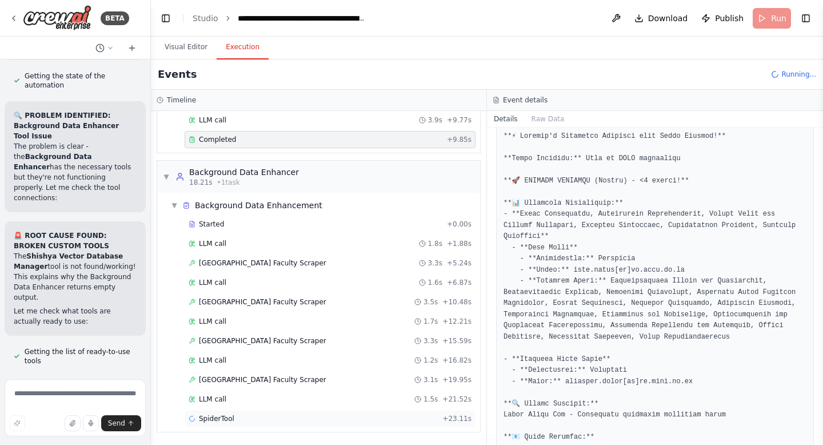
click at [225, 417] on span "SpiderTool" at bounding box center [216, 418] width 35 height 9
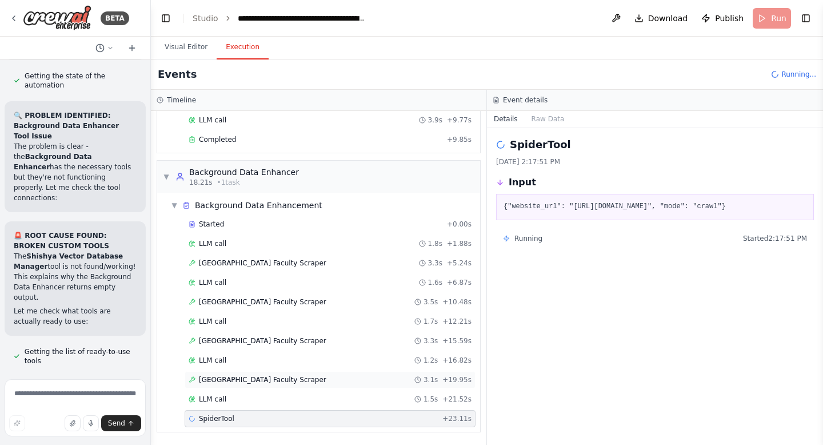
click at [261, 381] on span "IIT Roorkee DOMS Faculty Scraper" at bounding box center [263, 379] width 128 height 9
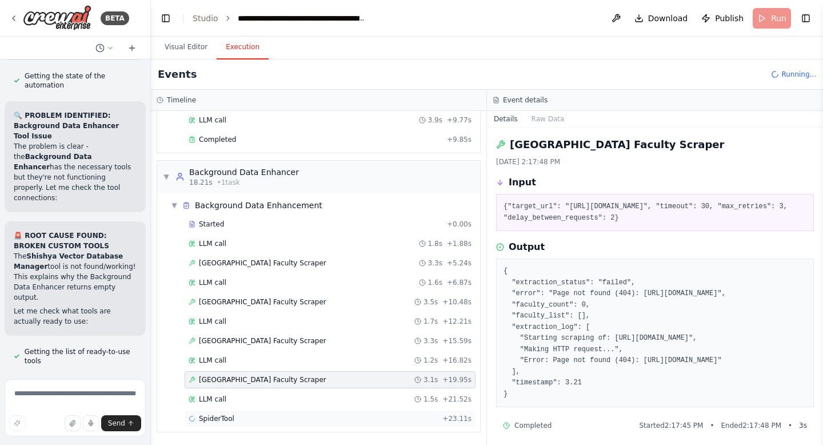
click at [225, 421] on span "SpiderTool" at bounding box center [216, 418] width 35 height 9
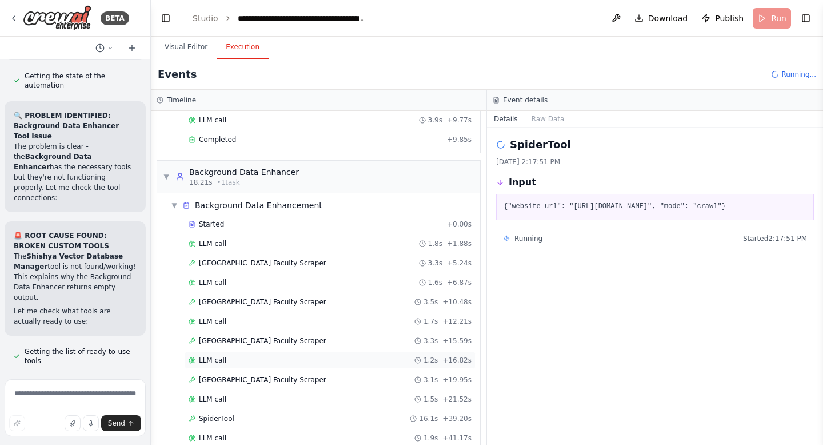
scroll to position [177, 0]
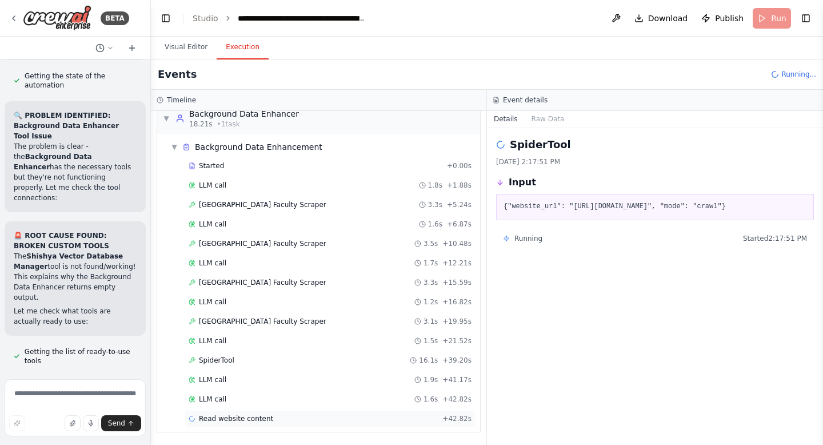
click at [214, 417] on span "Read website content" at bounding box center [236, 418] width 74 height 9
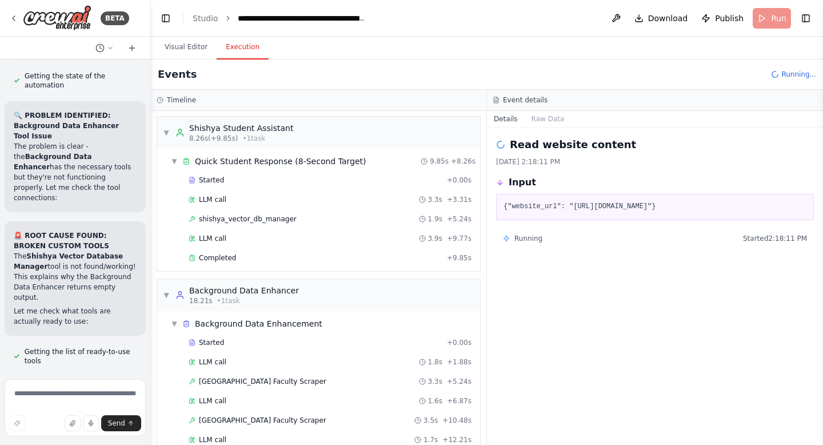
scroll to position [0, 0]
click at [216, 263] on div "Completed + 9.85s" at bounding box center [330, 258] width 291 height 17
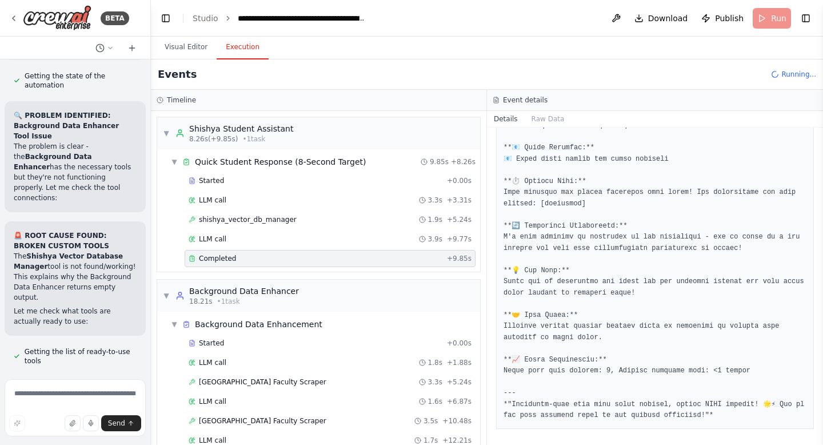
scroll to position [903, 0]
click at [91, 394] on textarea at bounding box center [75, 407] width 141 height 57
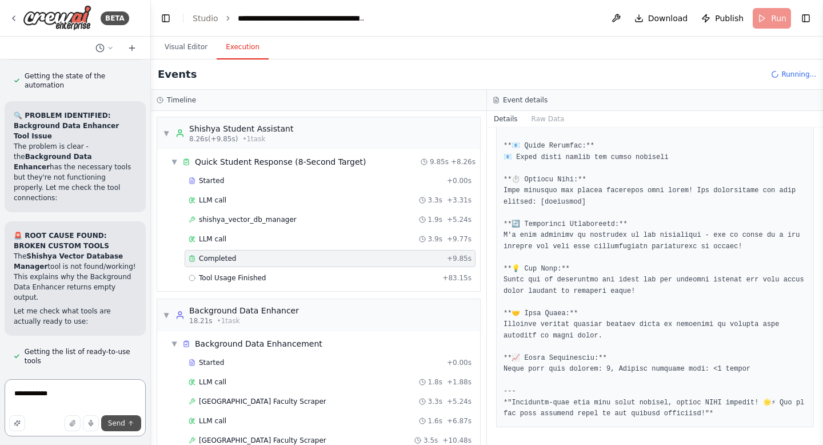
type textarea "**********"
click at [120, 425] on span "Send" at bounding box center [116, 423] width 17 height 9
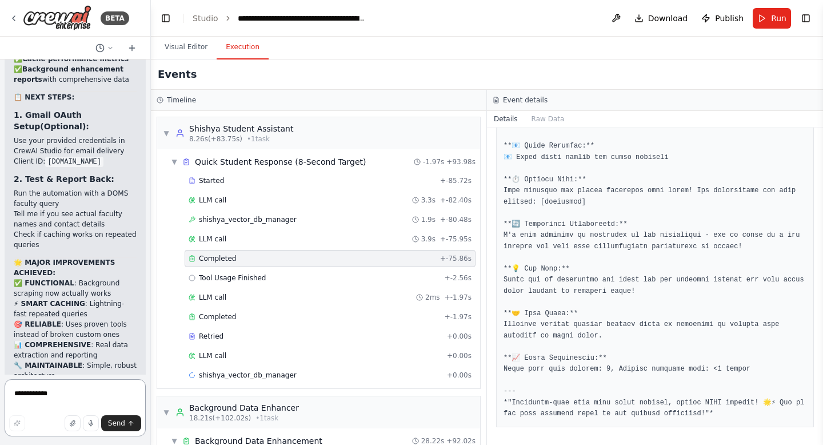
scroll to position [312405, 0]
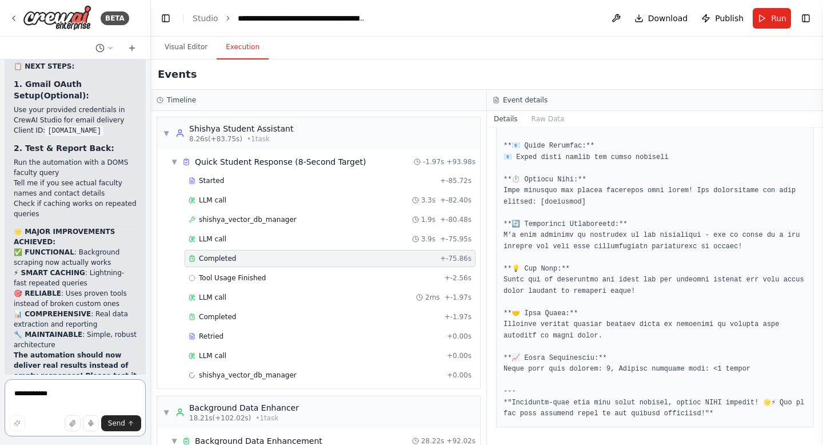
click at [56, 397] on textarea "**********" at bounding box center [75, 407] width 141 height 57
type textarea "**"
click at [771, 17] on span "Run" at bounding box center [778, 18] width 15 height 11
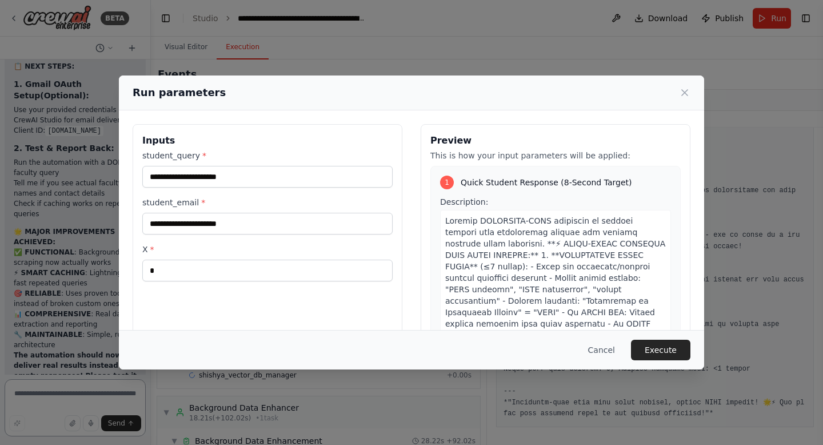
scroll to position [312436, 0]
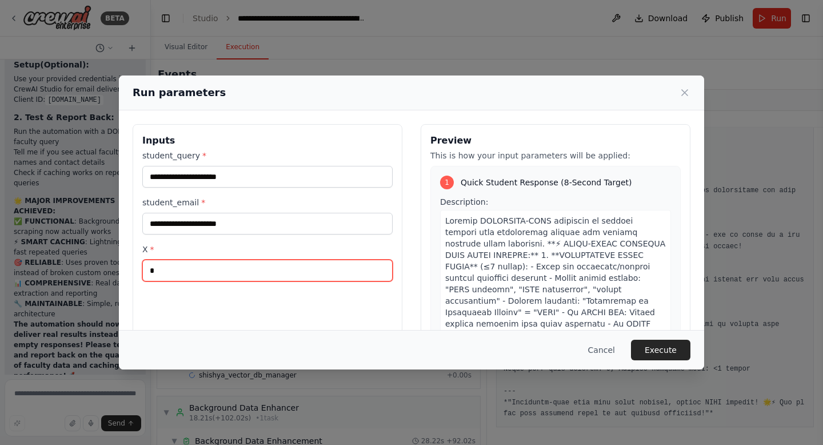
click at [226, 270] on input "*" at bounding box center [267, 271] width 250 height 22
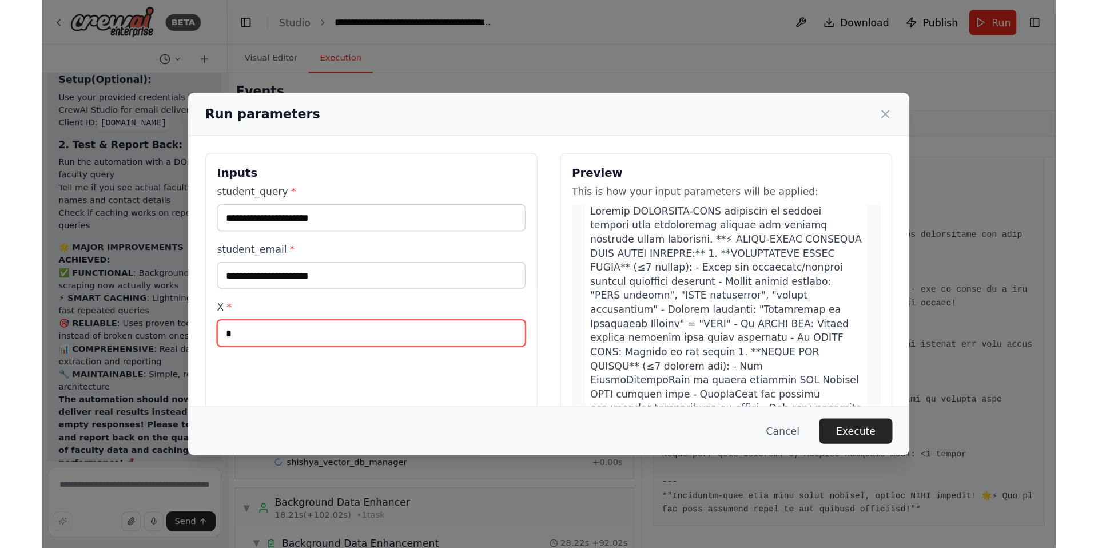
scroll to position [51, 0]
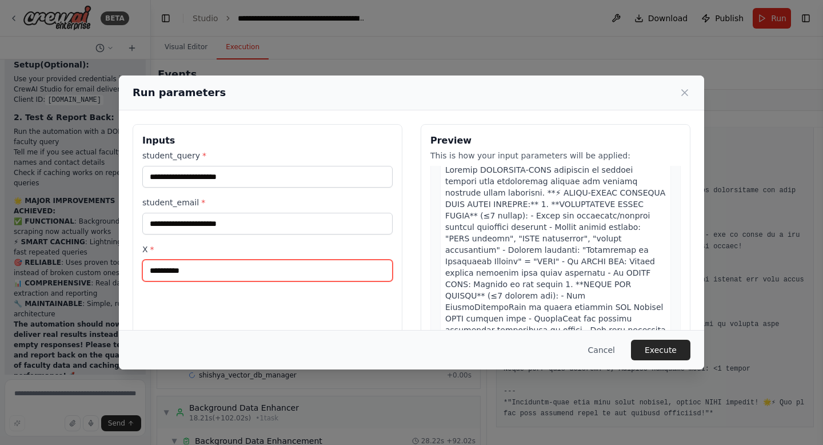
type input "*"
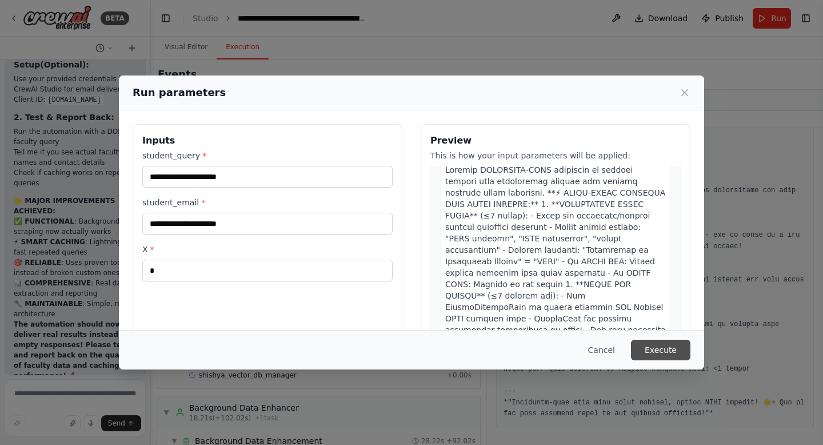
click at [670, 352] on button "Execute" at bounding box center [660, 350] width 59 height 21
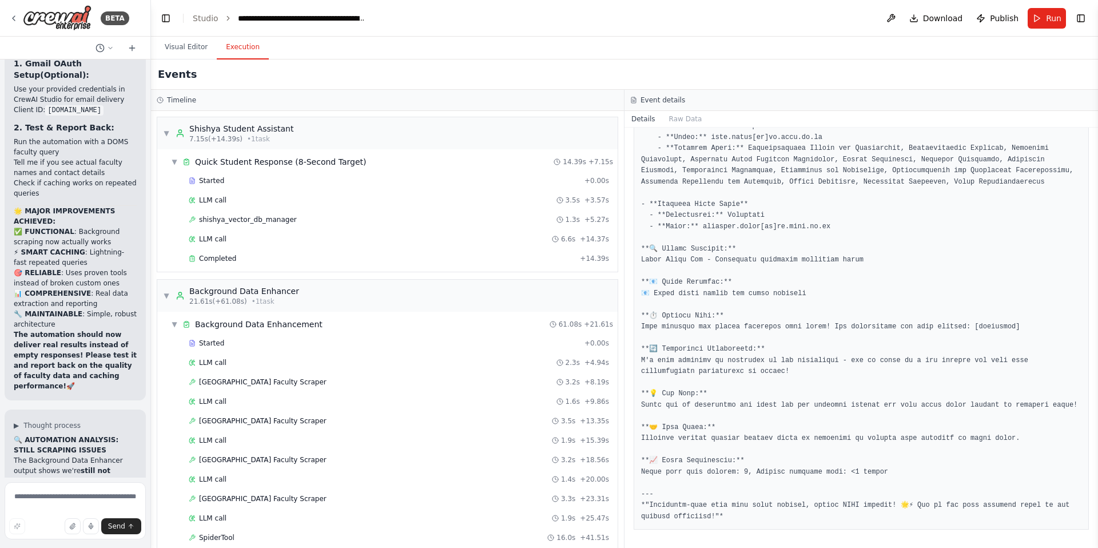
scroll to position [700, 0]
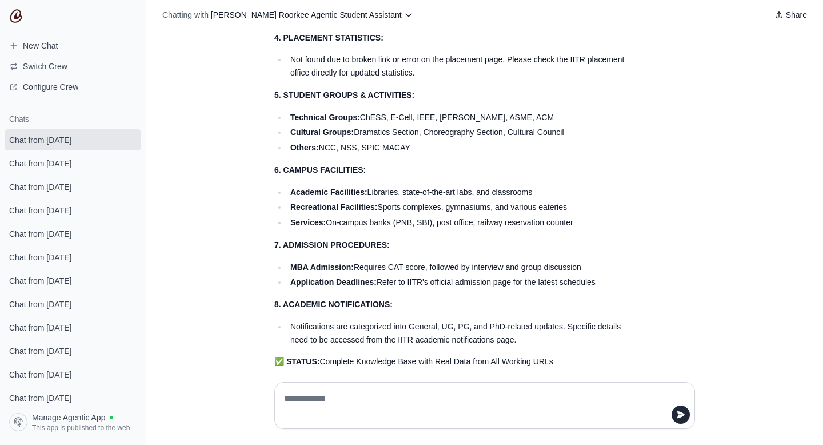
scroll to position [539, 0]
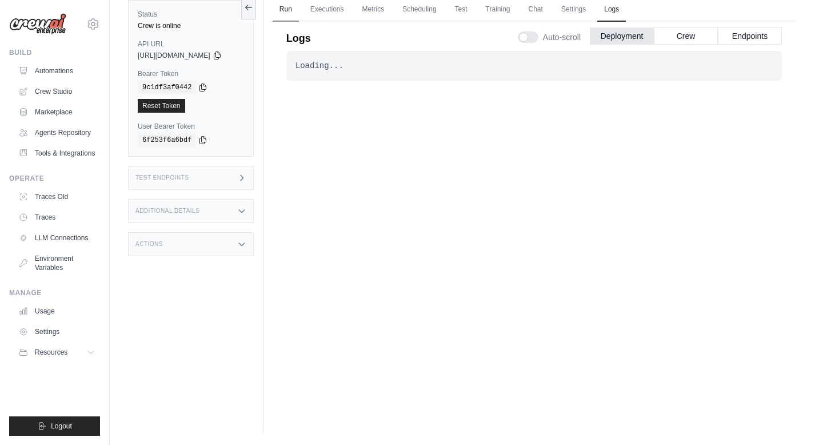
click at [293, 9] on link "Run" at bounding box center [286, 10] width 26 height 24
